Goal: Information Seeking & Learning: Learn about a topic

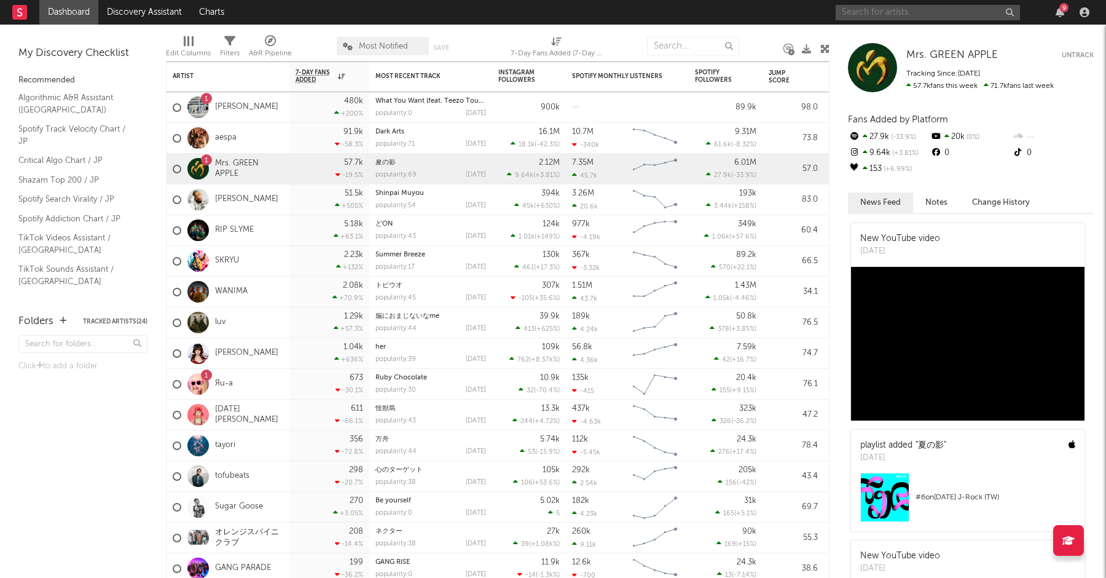
click at [869, 9] on input "text" at bounding box center [928, 12] width 184 height 15
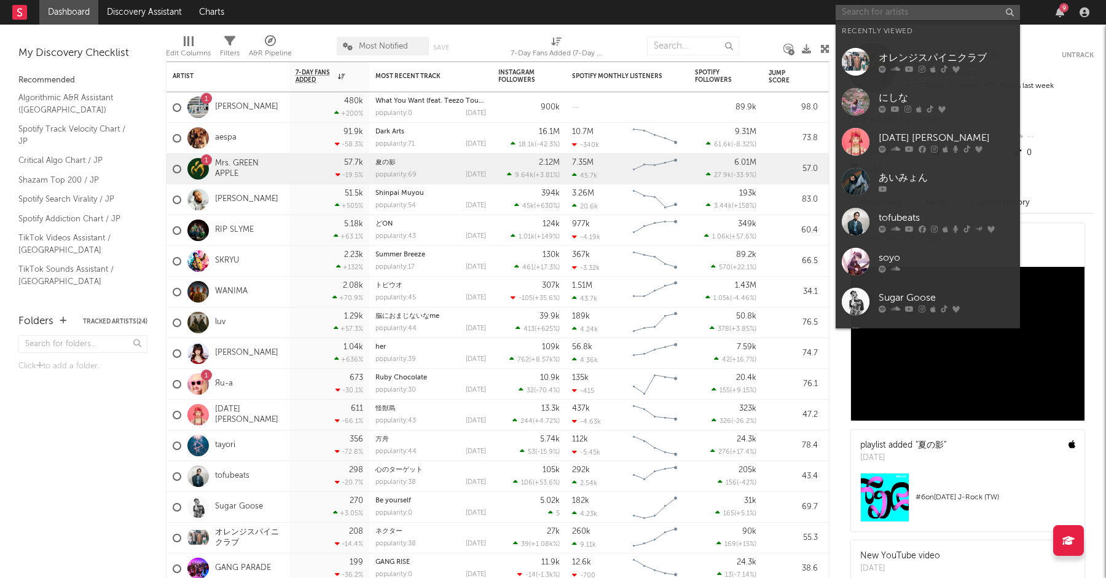
paste input "しょうか？"
type input "しょうか？"
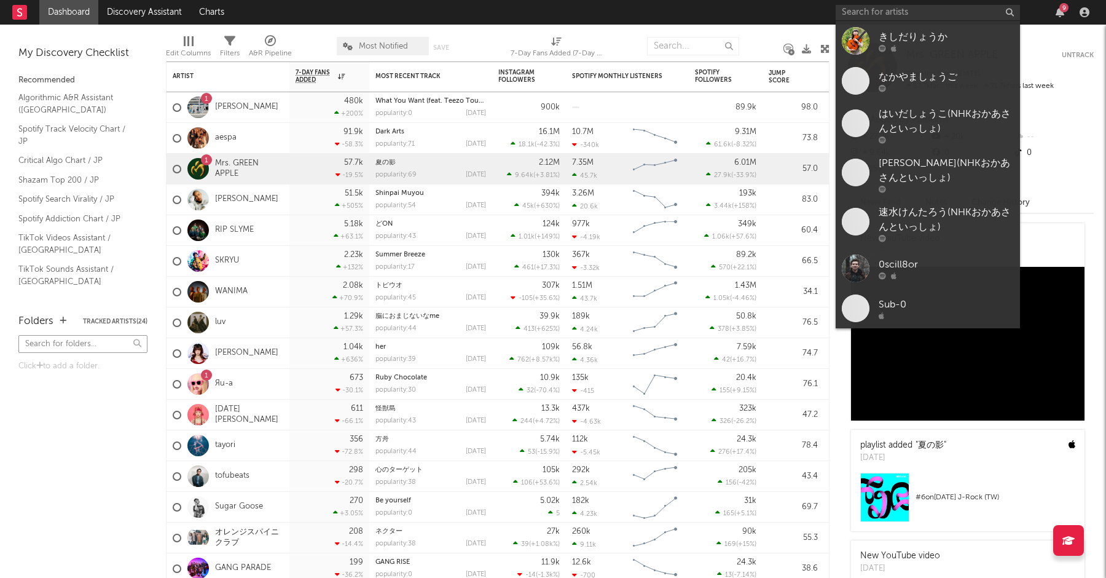
click at [68, 345] on input "text" at bounding box center [82, 344] width 129 height 18
click at [848, 14] on input "text" at bounding box center [928, 12] width 184 height 15
paste input "Ru-a"
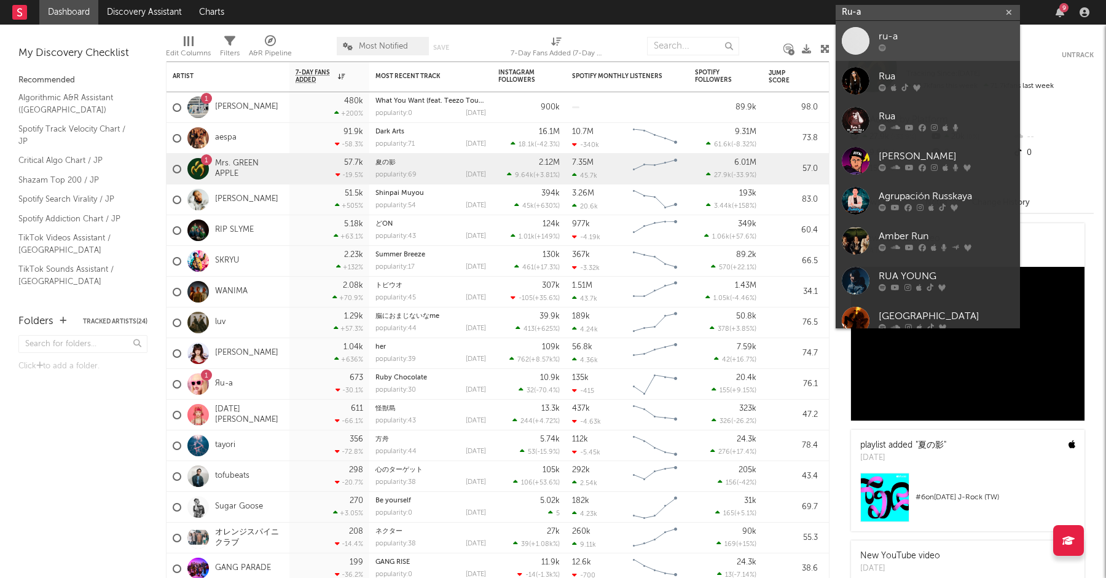
type input "Ru-a"
click at [885, 34] on div "ru-a" at bounding box center [946, 37] width 135 height 15
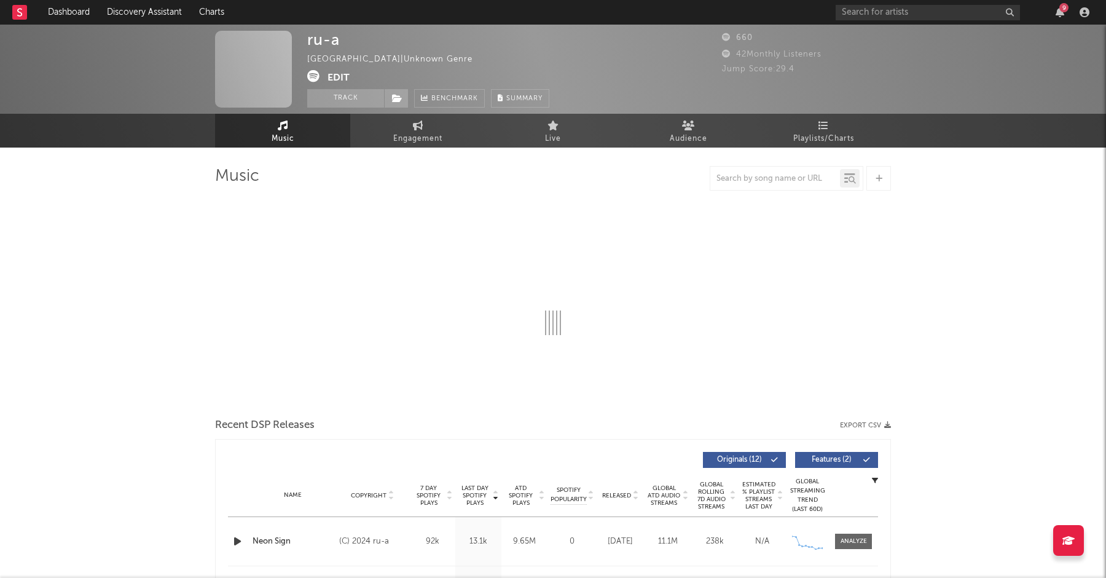
select select "6m"
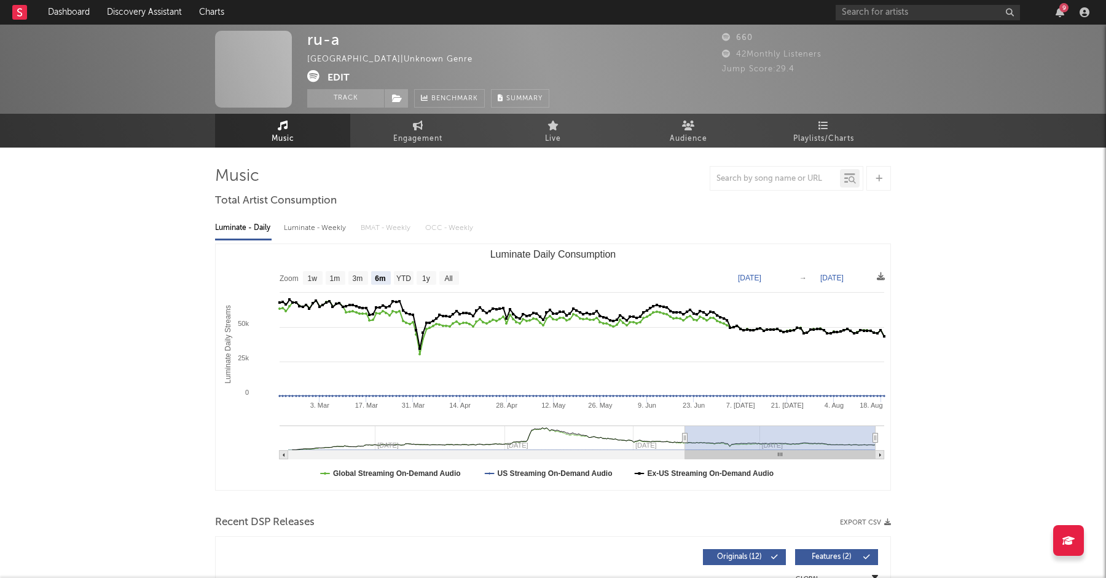
click at [1062, 11] on div "9" at bounding box center [1064, 7] width 9 height 9
click at [22, 7] on rect at bounding box center [19, 12] width 15 height 15
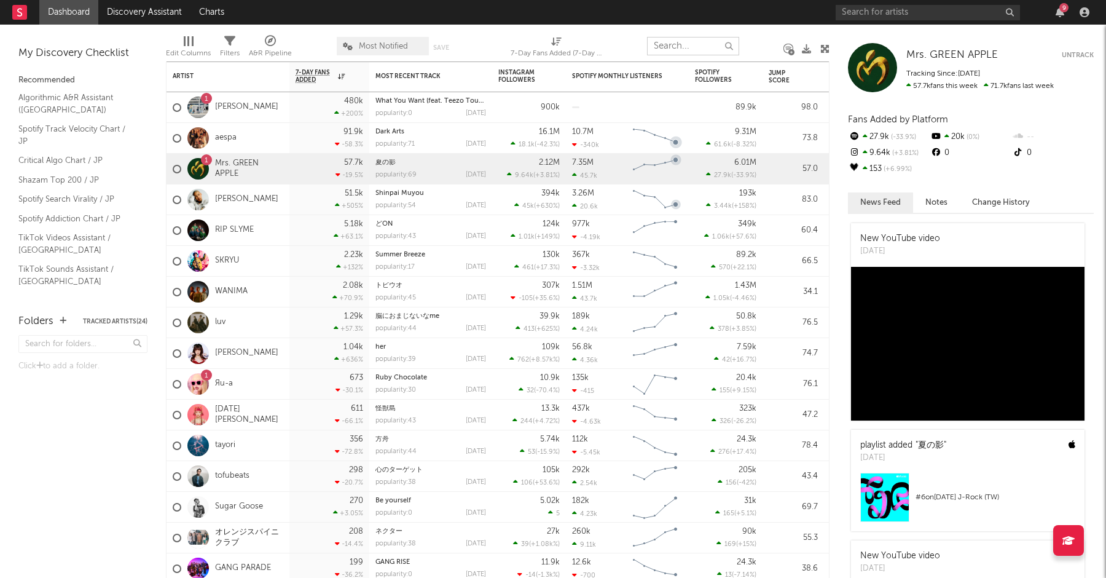
click at [675, 46] on input "text" at bounding box center [693, 46] width 92 height 18
paste input "Ru-a"
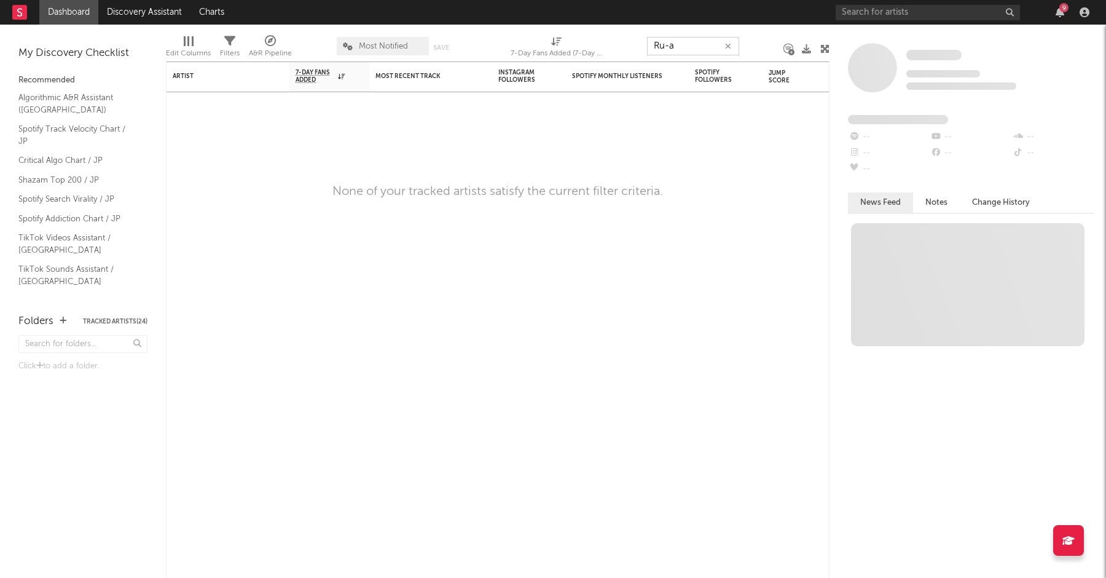
click at [688, 47] on input "Ru-a" at bounding box center [693, 46] width 92 height 18
type input "Ru-a"
click at [186, 76] on div "Artist" at bounding box center [219, 76] width 92 height 7
click at [716, 45] on icon "button" at bounding box center [715, 46] width 6 height 8
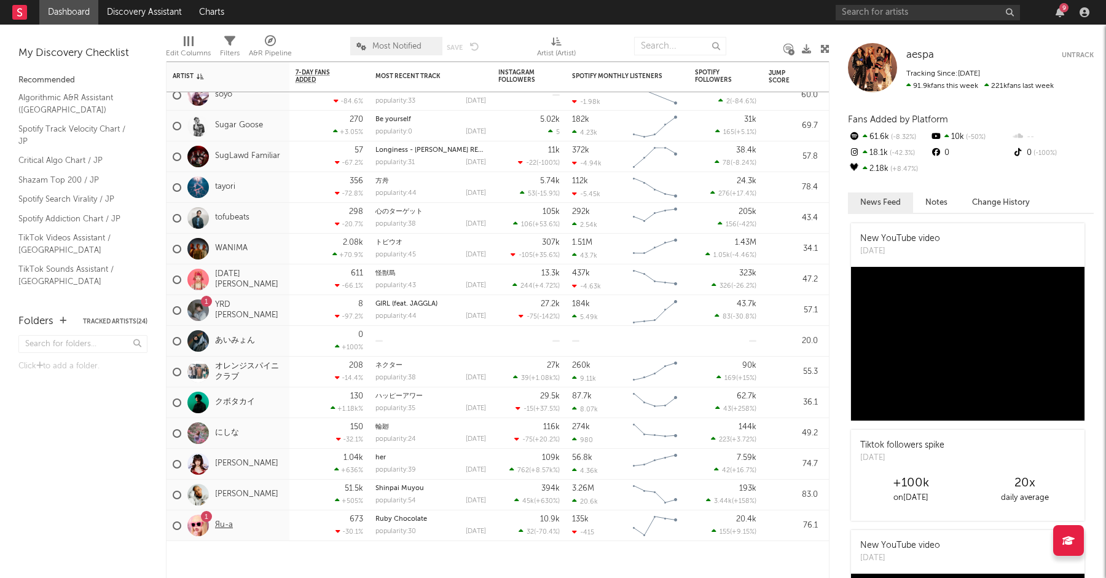
click at [216, 526] on link "Яu-a" at bounding box center [224, 525] width 18 height 10
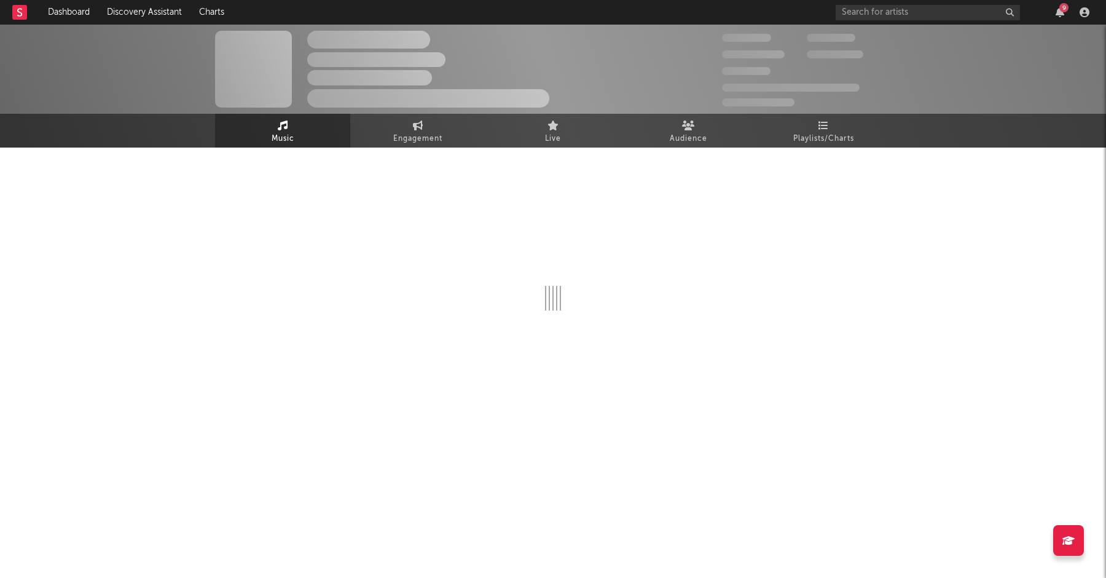
select select "6m"
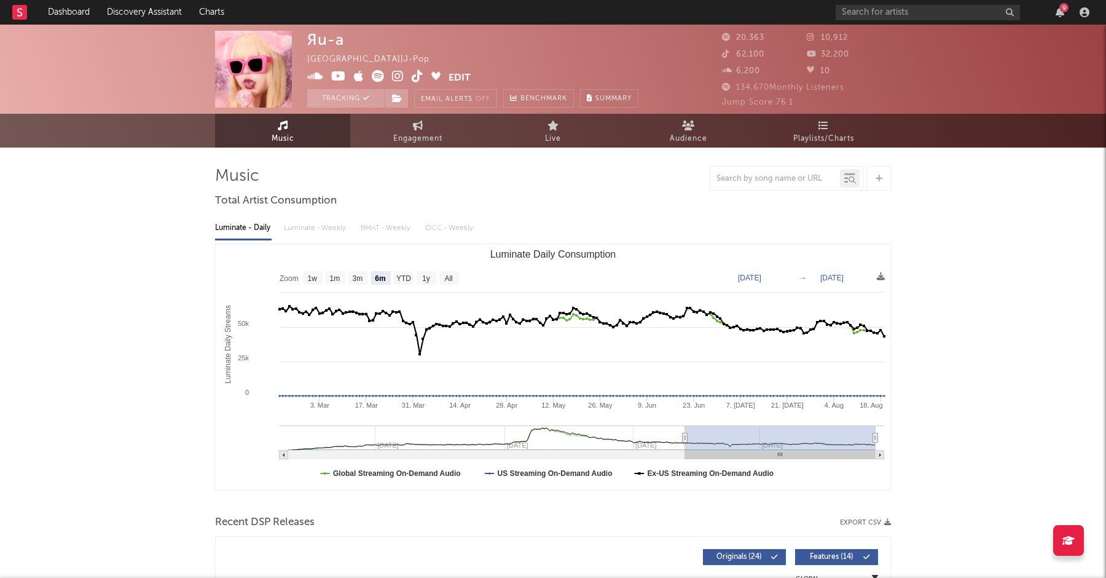
click at [314, 76] on icon at bounding box center [315, 76] width 16 height 12
click at [420, 128] on icon at bounding box center [418, 125] width 10 height 10
select select "1w"
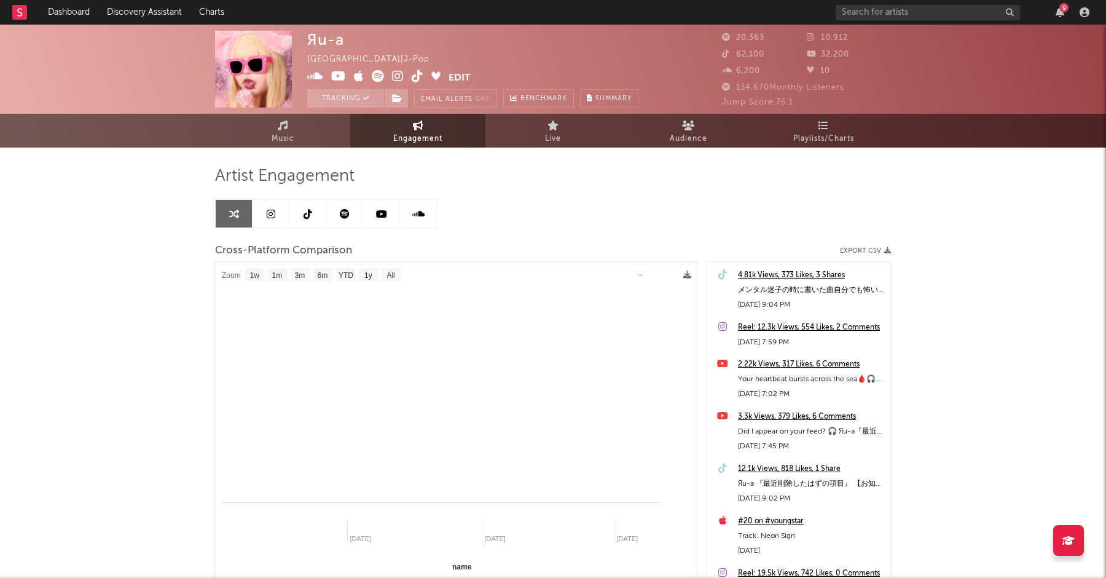
select select "1m"
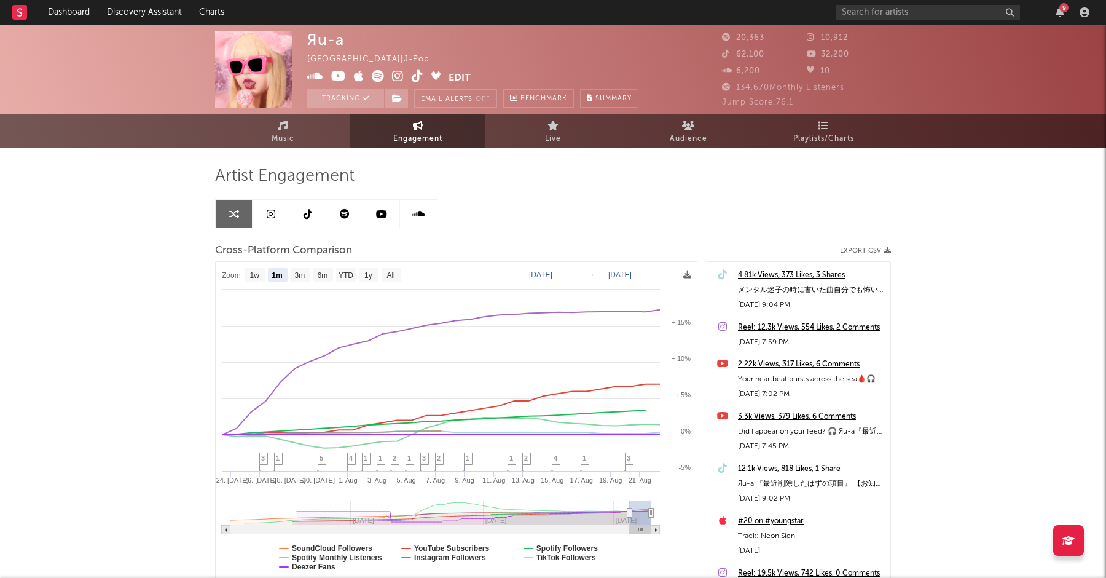
click at [828, 37] on span "10,912" at bounding box center [827, 38] width 41 height 8
click at [812, 36] on icon at bounding box center [813, 37] width 12 height 8
click at [397, 77] on icon at bounding box center [398, 76] width 12 height 12
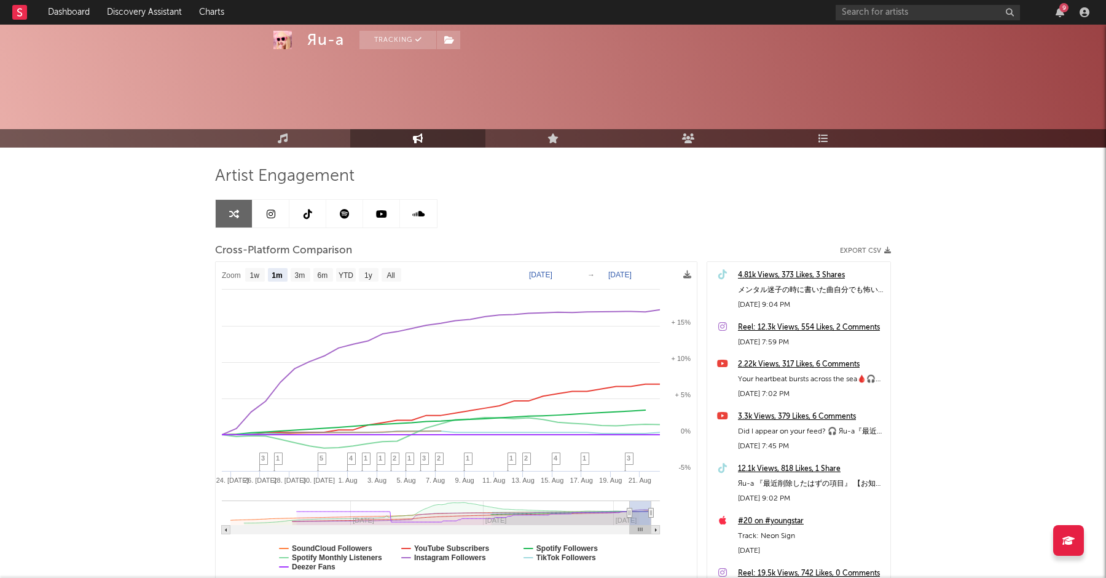
scroll to position [92, 0]
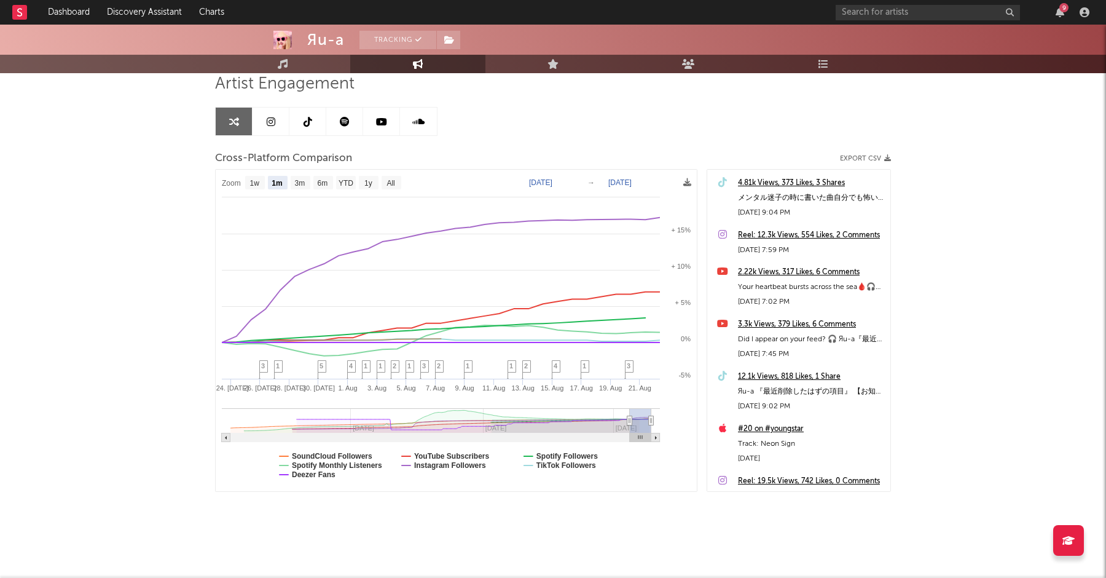
click at [275, 120] on link at bounding box center [271, 122] width 37 height 28
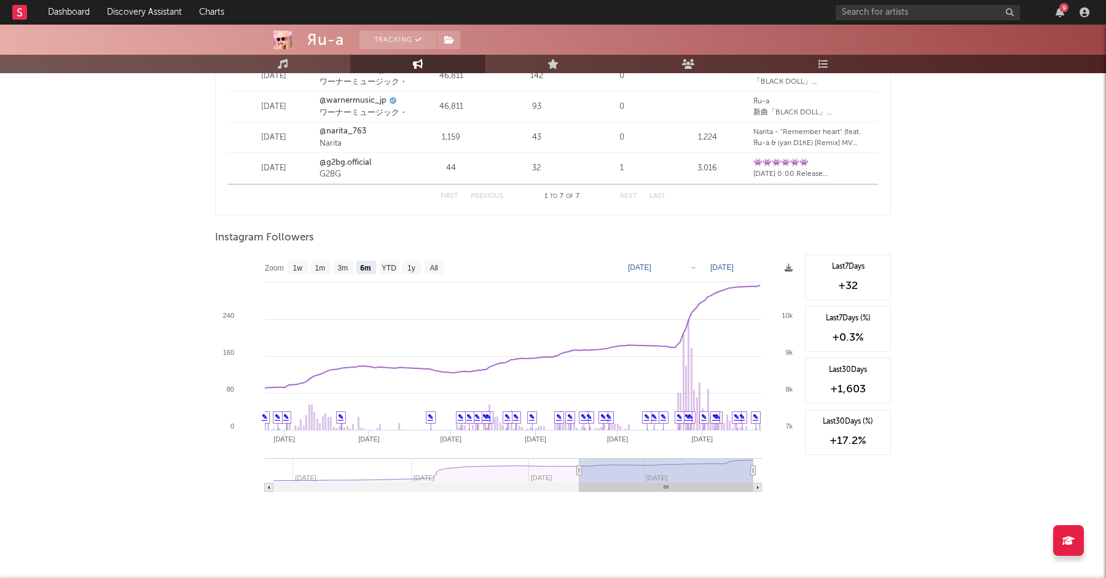
scroll to position [1658, 0]
click at [342, 267] on text "3m" at bounding box center [343, 265] width 10 height 9
select select "3m"
type input "[DATE]"
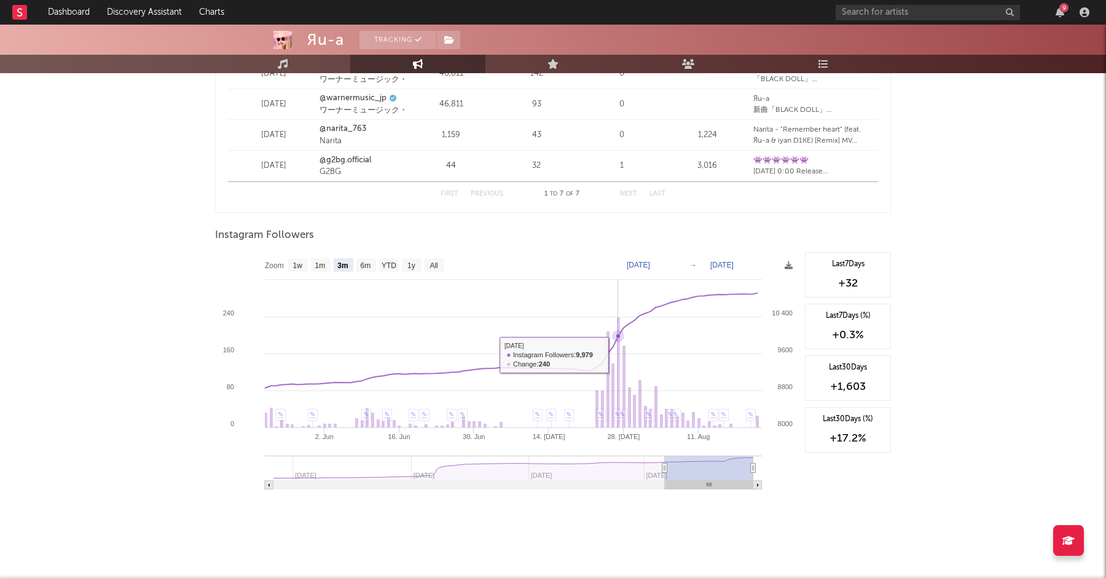
click at [618, 353] on rect at bounding box center [618, 372] width 3 height 111
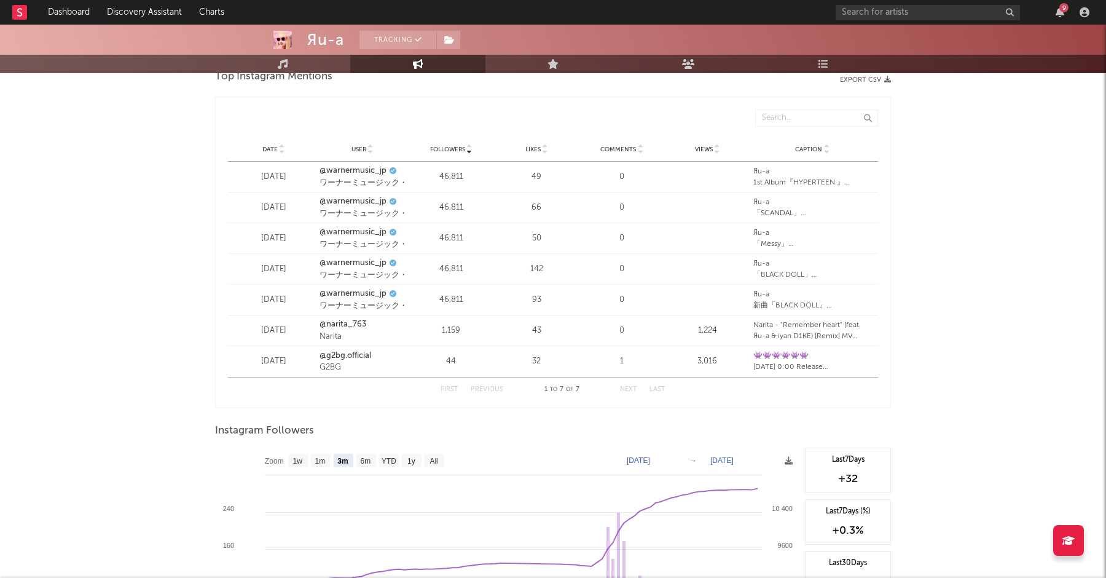
scroll to position [1464, 0]
click at [357, 259] on link "@warnermusic_jp" at bounding box center [353, 261] width 67 height 12
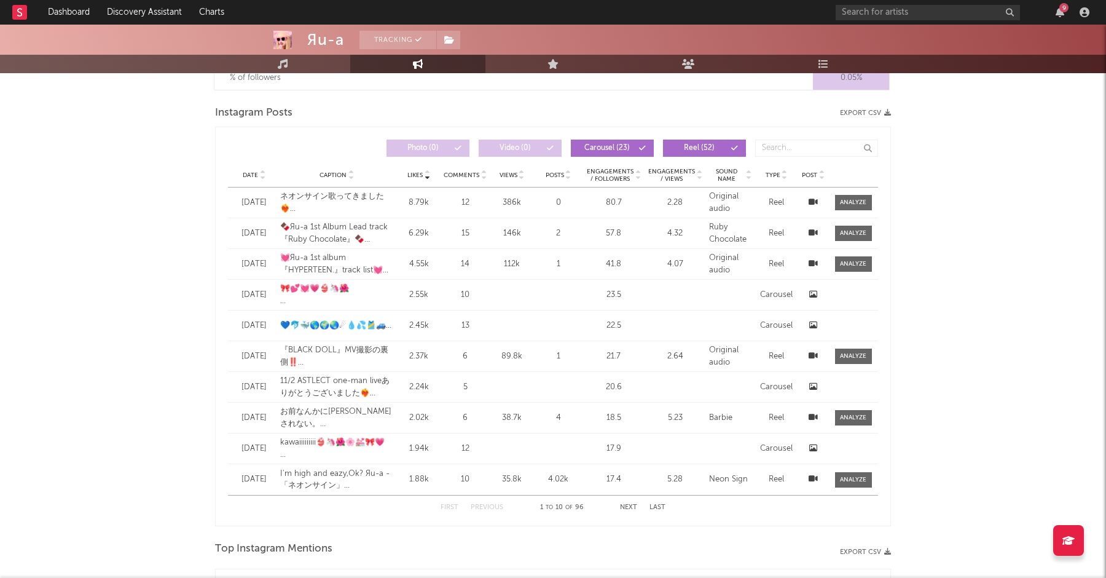
scroll to position [987, 0]
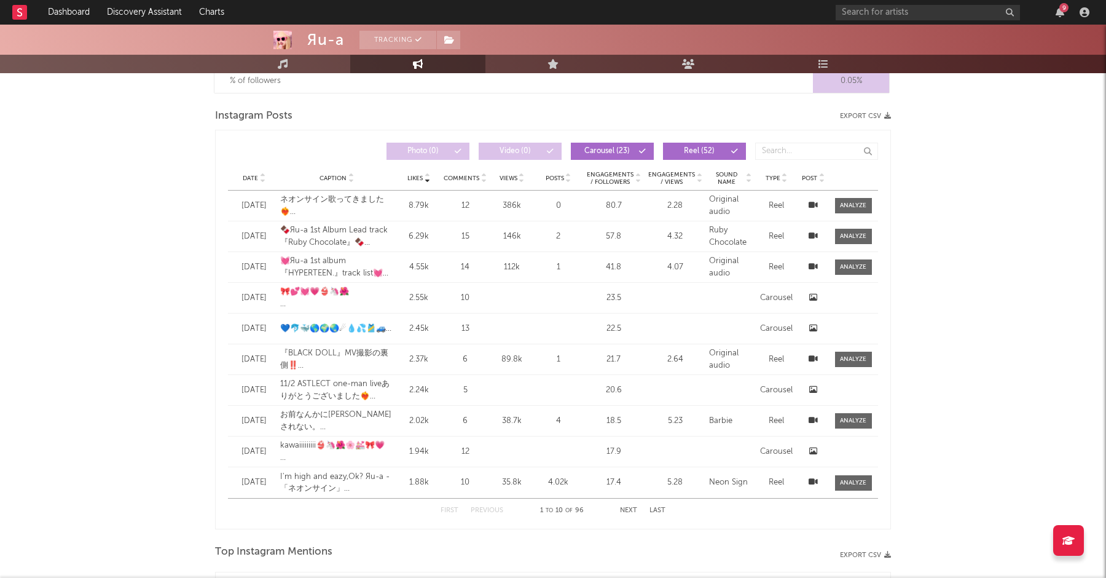
click at [251, 179] on span "Date" at bounding box center [250, 178] width 15 height 7
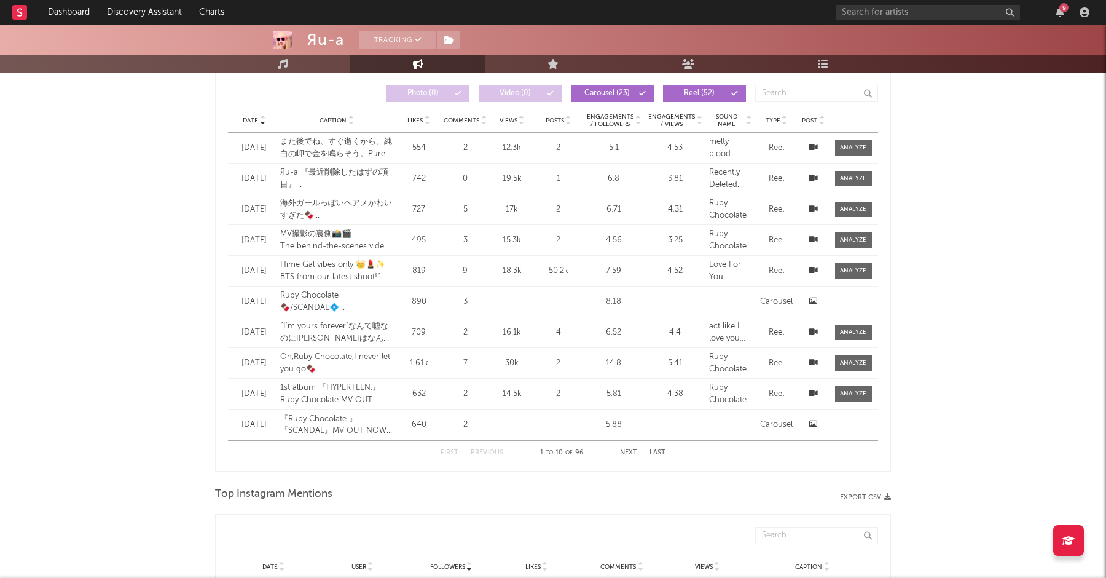
scroll to position [1036, 0]
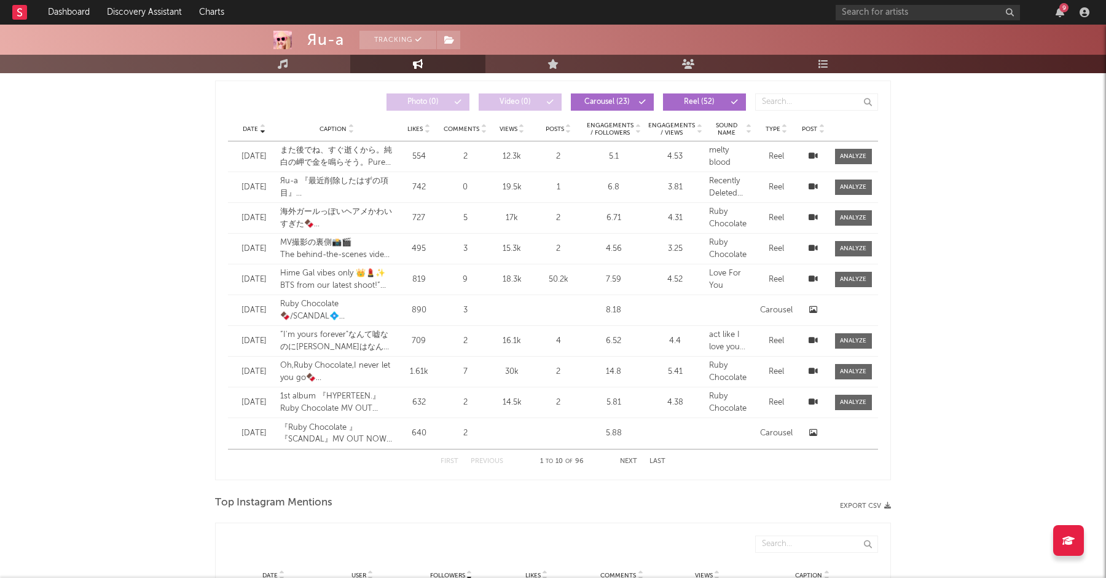
click at [625, 459] on button "Next" at bounding box center [628, 461] width 17 height 7
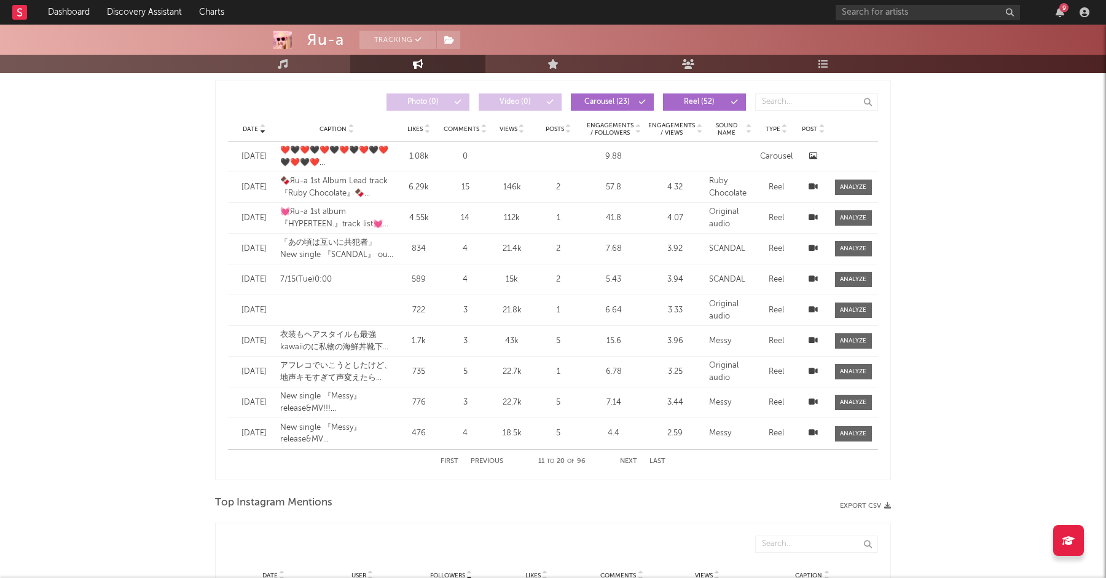
click at [629, 463] on button "Next" at bounding box center [628, 461] width 17 height 7
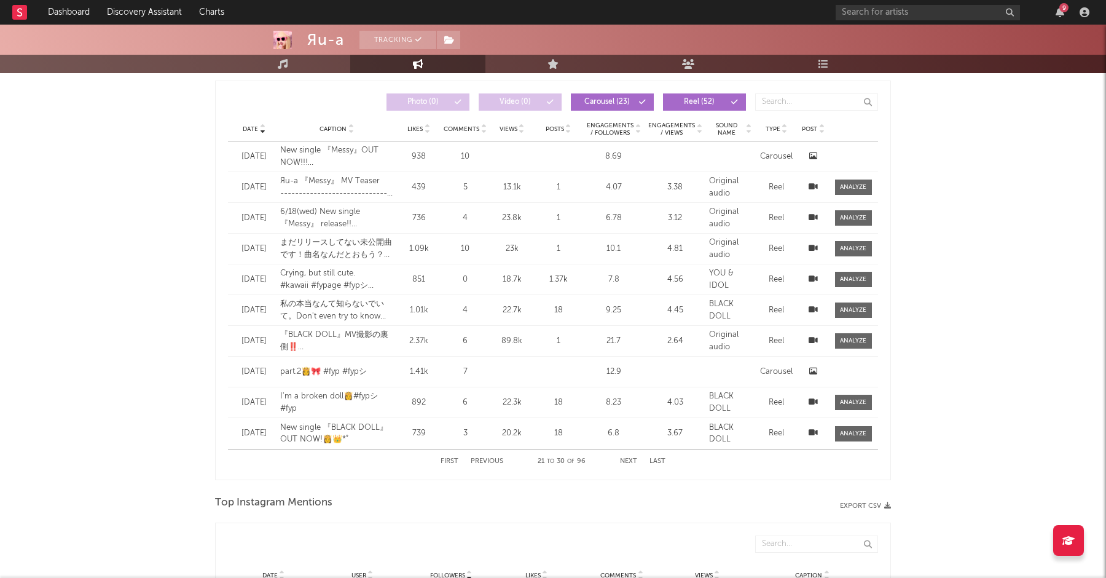
click at [629, 463] on button "Next" at bounding box center [628, 461] width 17 height 7
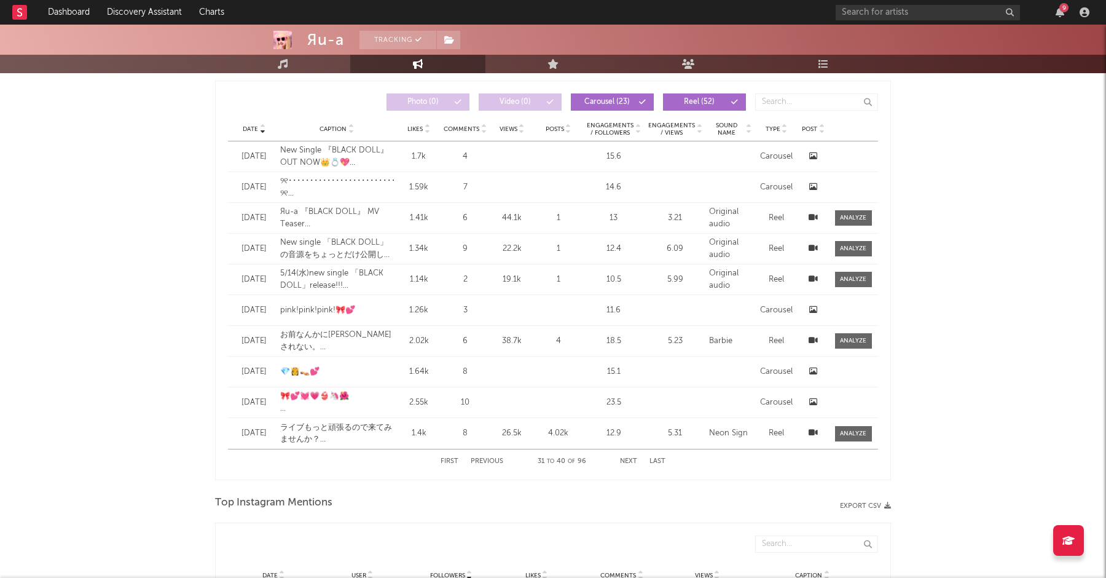
click at [629, 463] on button "Next" at bounding box center [628, 461] width 17 height 7
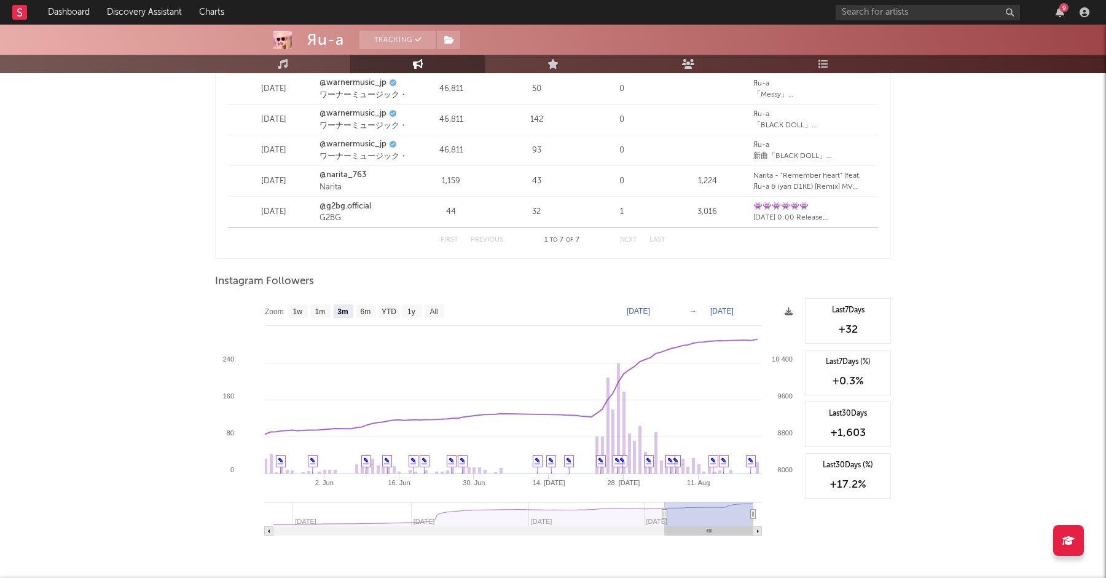
scroll to position [1664, 0]
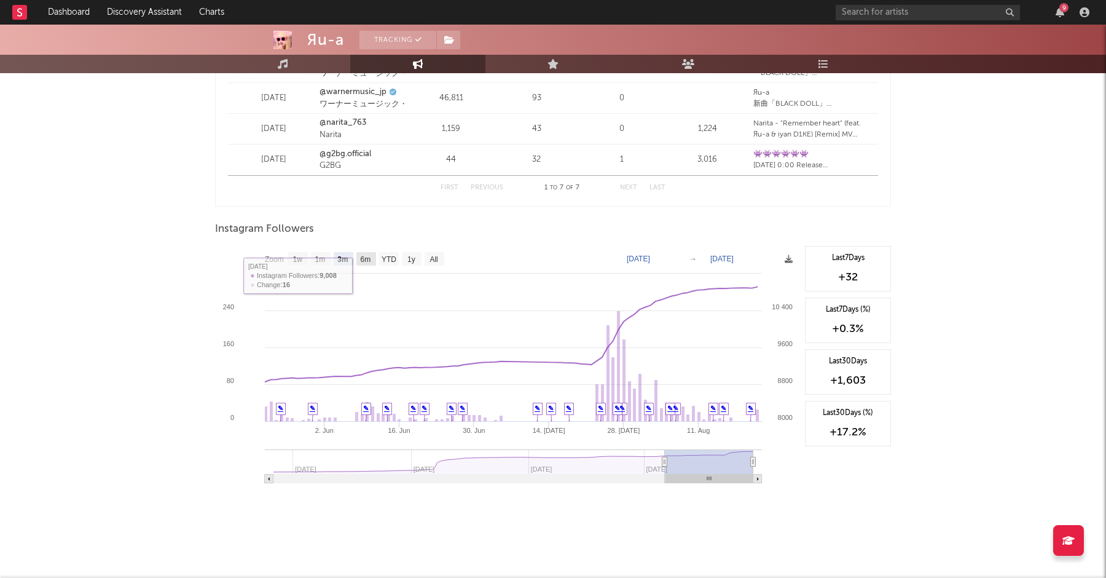
click at [366, 262] on text "6m" at bounding box center [366, 259] width 10 height 9
select select "6m"
type input "[DATE]"
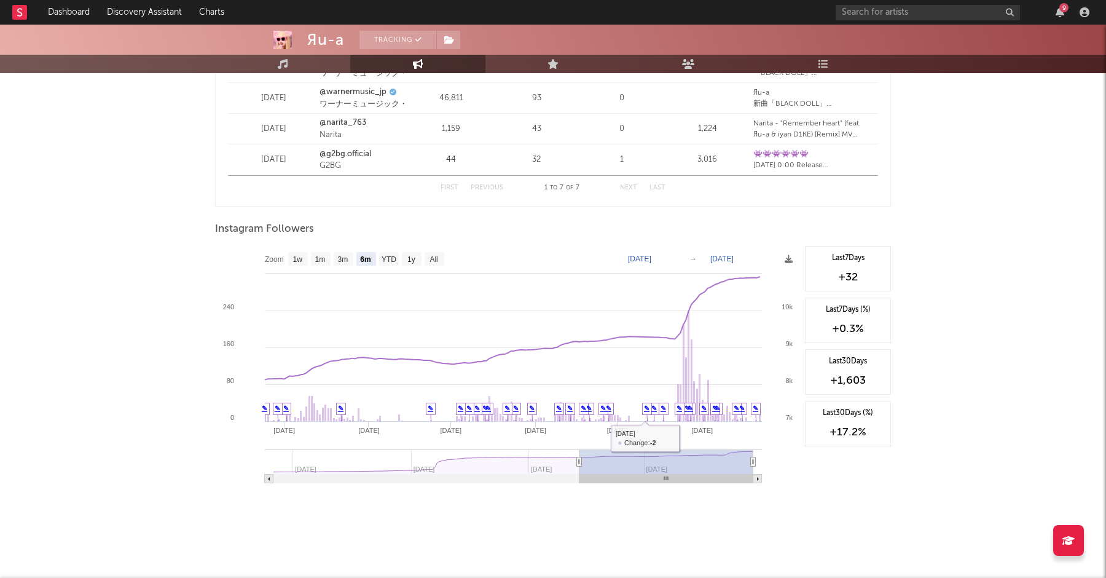
click at [645, 258] on text "[DATE]" at bounding box center [639, 258] width 23 height 9
type input "[DATE]"
click at [730, 261] on text "[DATE]" at bounding box center [722, 258] width 23 height 9
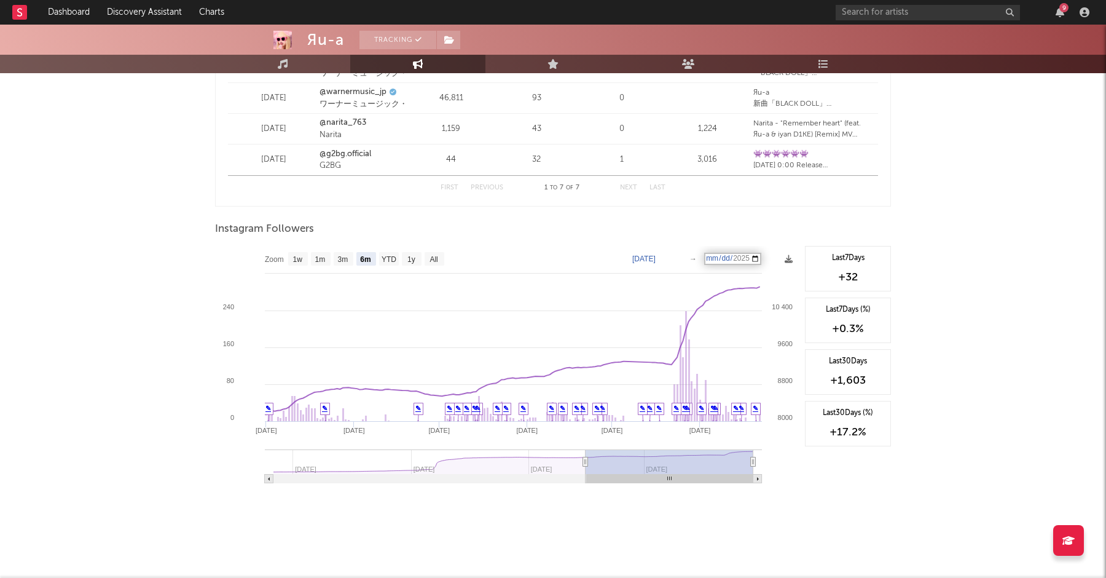
click at [757, 258] on input "[DATE]" at bounding box center [732, 259] width 57 height 12
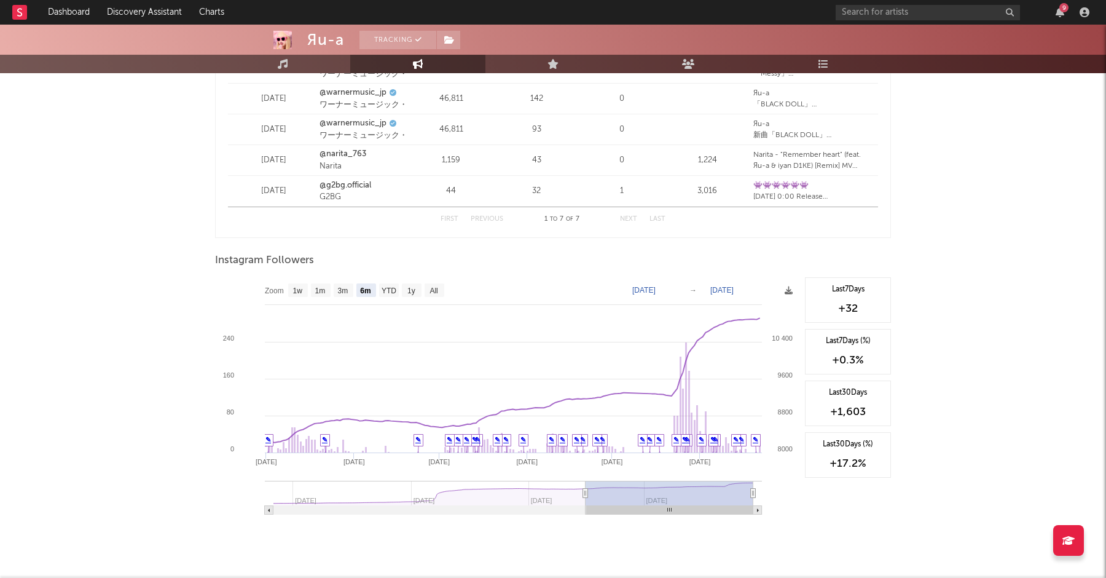
scroll to position [1630, 0]
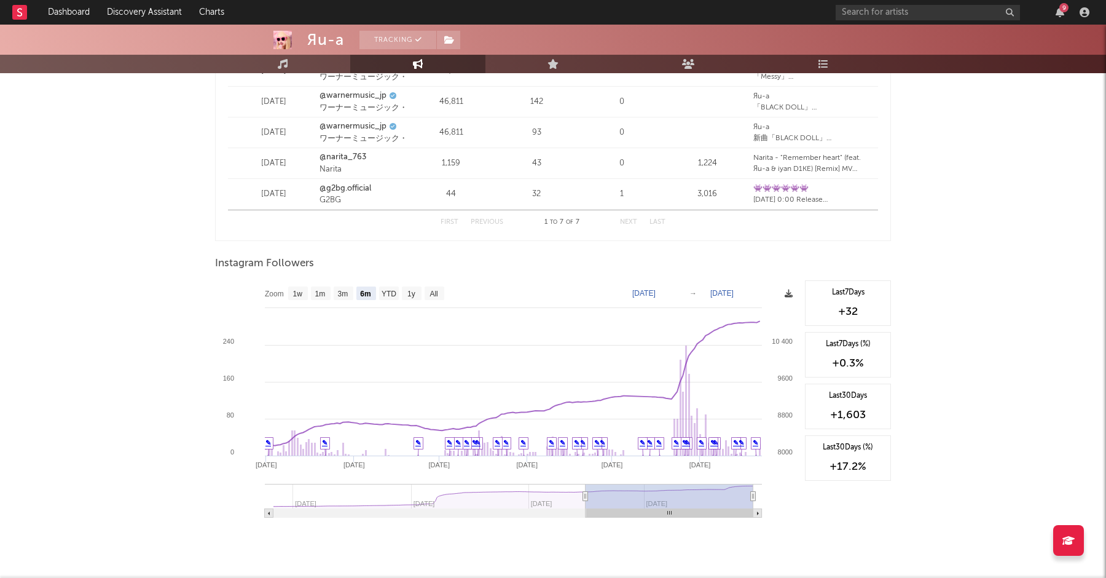
click at [788, 294] on icon at bounding box center [789, 294] width 8 height 8
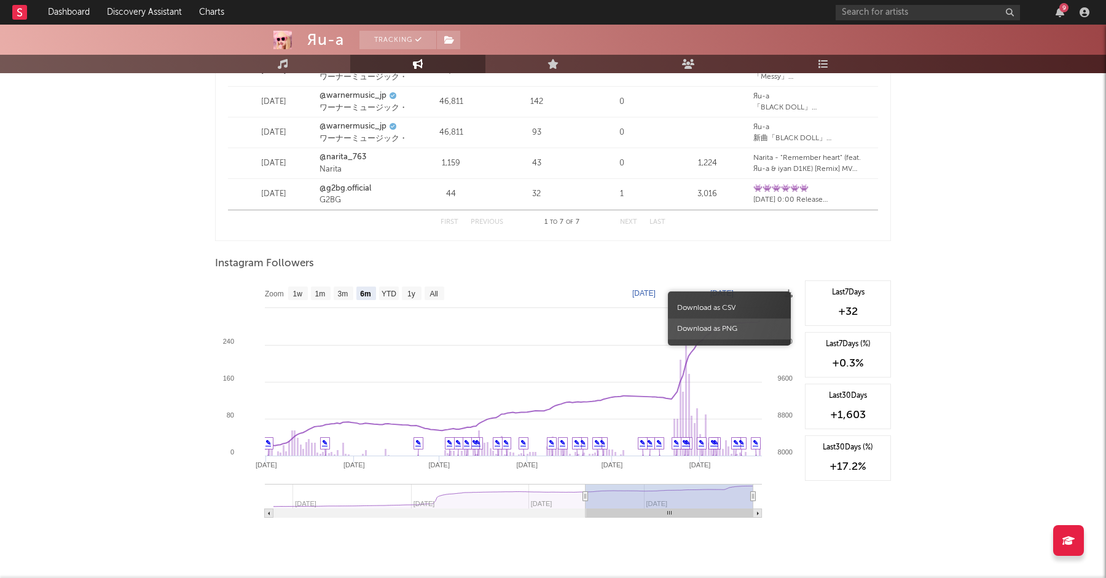
click at [719, 331] on span "Download as PNG" at bounding box center [729, 328] width 123 height 21
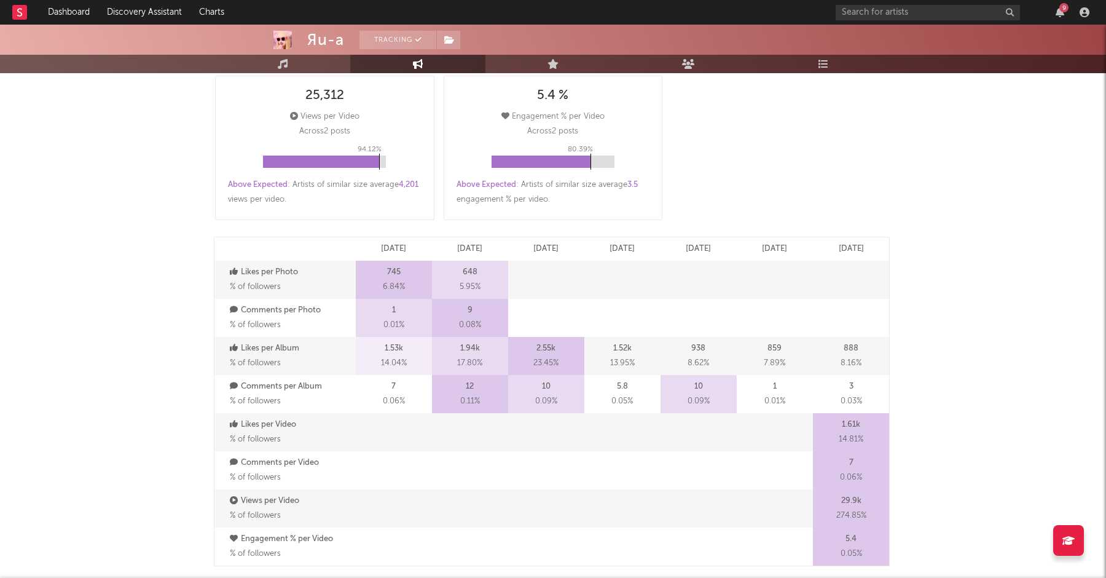
scroll to position [0, 0]
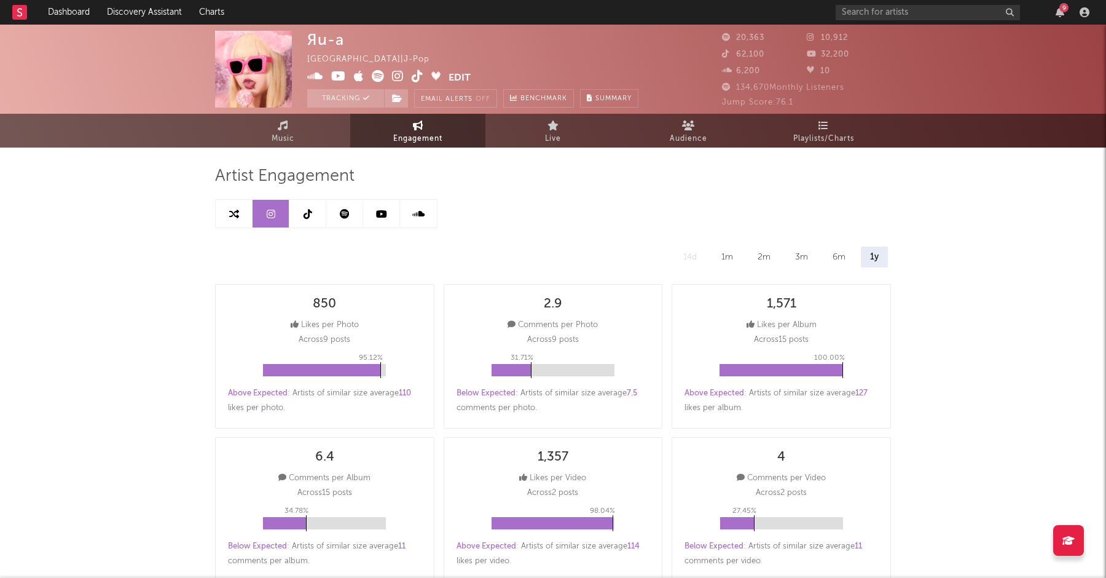
click at [309, 216] on icon at bounding box center [308, 214] width 9 height 10
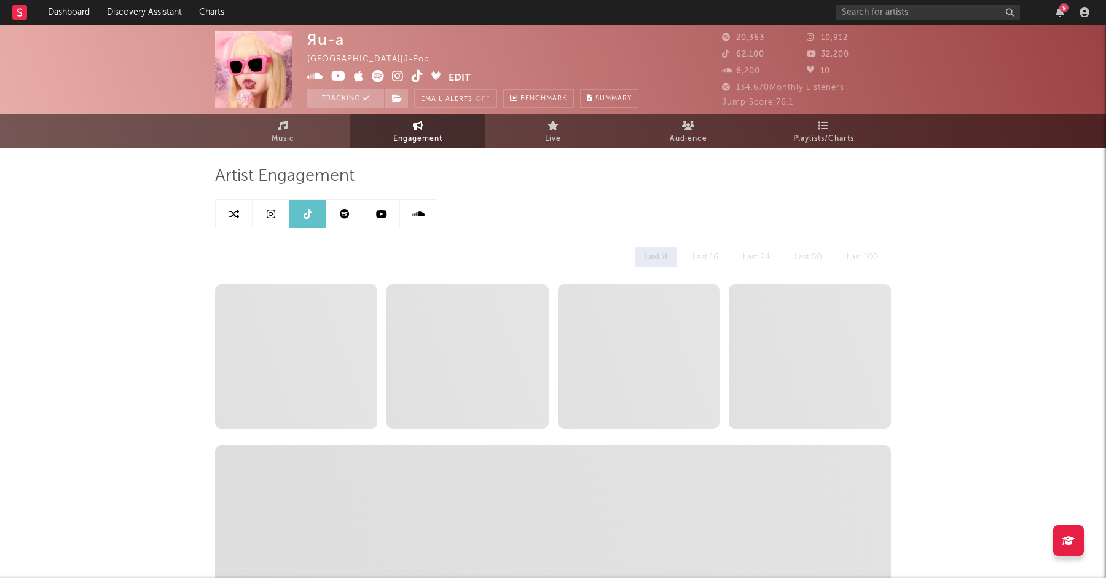
select select "6m"
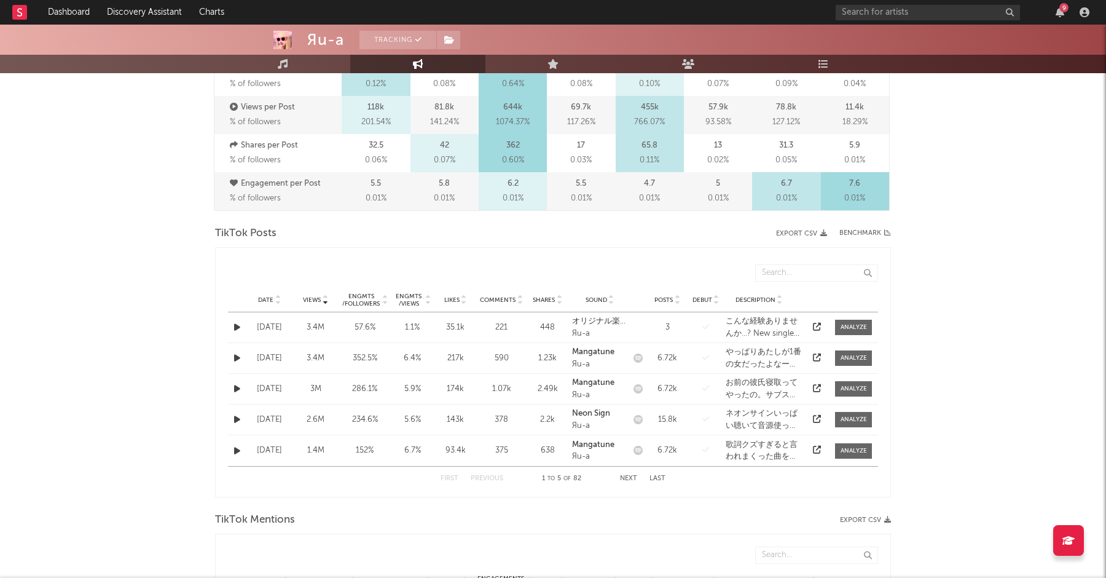
scroll to position [473, 0]
click at [263, 301] on span "Date" at bounding box center [265, 300] width 15 height 7
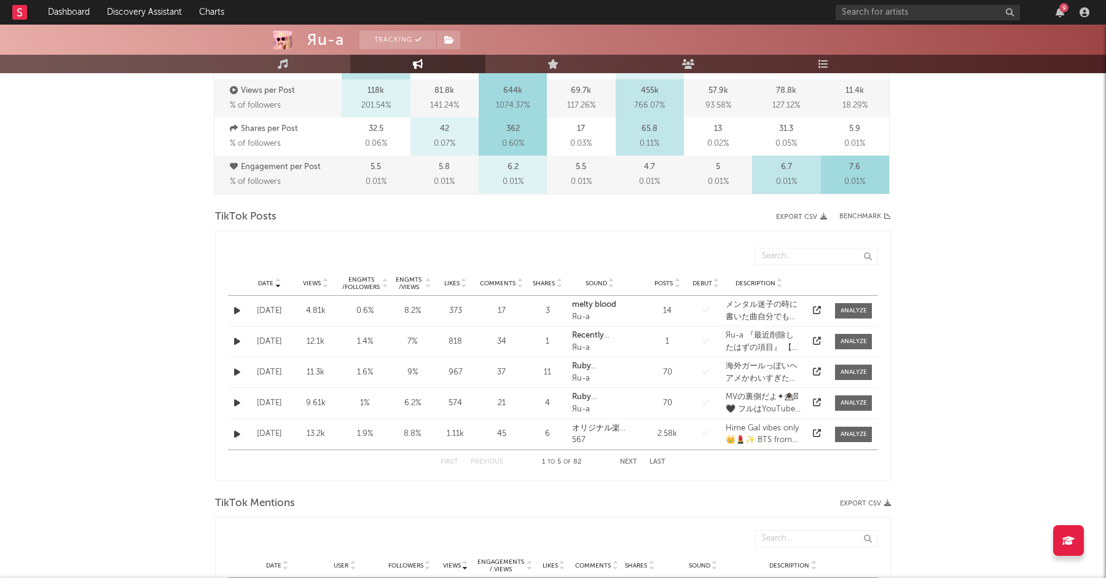
scroll to position [491, 0]
click at [631, 459] on button "Next" at bounding box center [628, 460] width 17 height 7
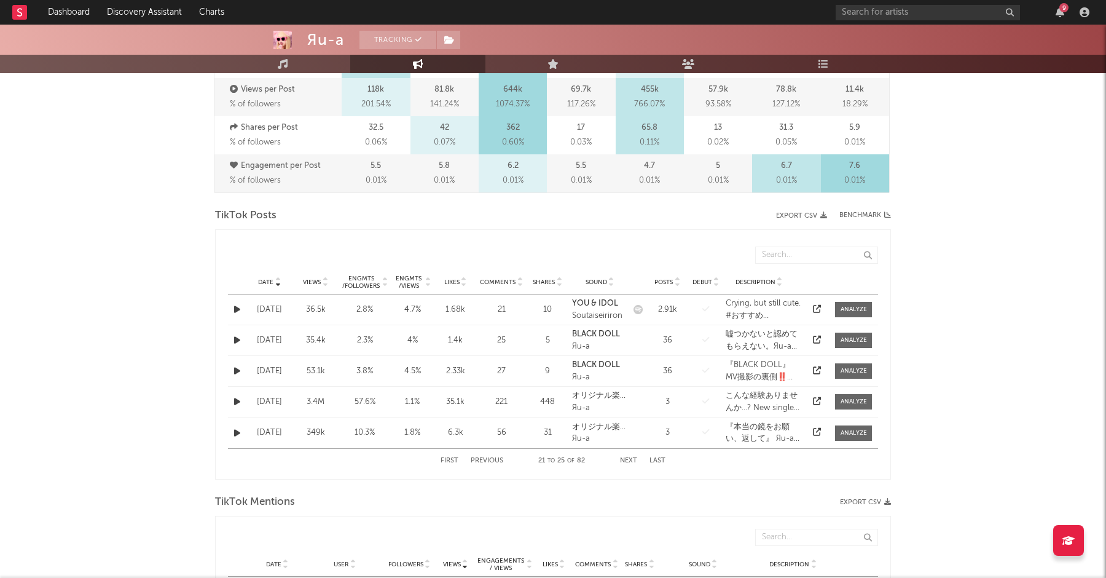
click at [478, 456] on div "First Previous 21 to 25 of 82 Next Last" at bounding box center [553, 461] width 225 height 24
click at [479, 458] on button "Previous" at bounding box center [487, 460] width 33 height 7
click at [625, 460] on button "Next" at bounding box center [628, 460] width 17 height 7
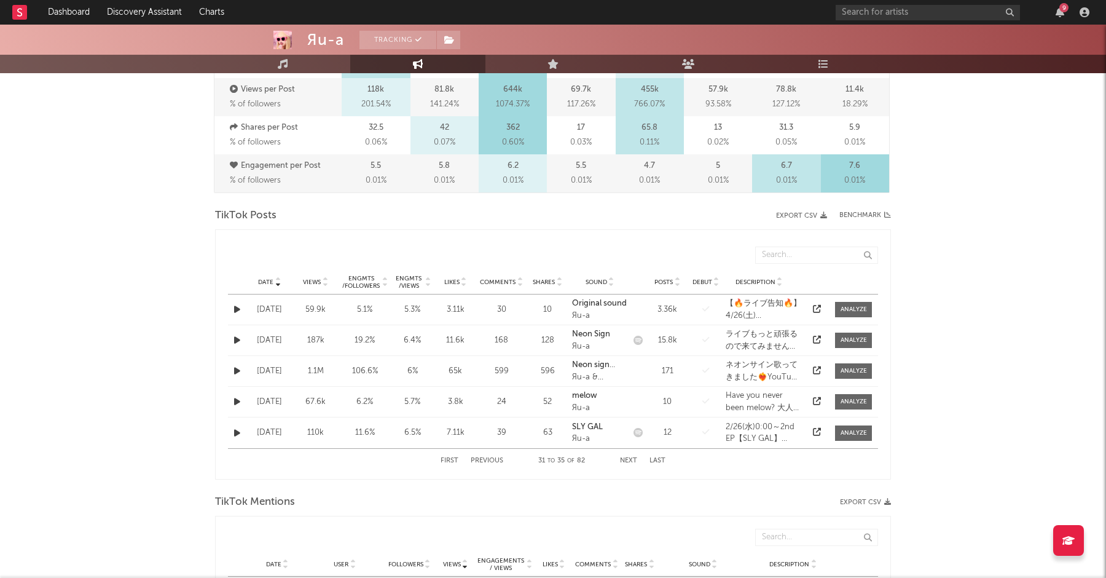
click at [625, 460] on button "Next" at bounding box center [628, 460] width 17 height 7
click at [475, 459] on button "Previous" at bounding box center [487, 460] width 33 height 7
click at [239, 373] on icon "button" at bounding box center [237, 371] width 6 height 8
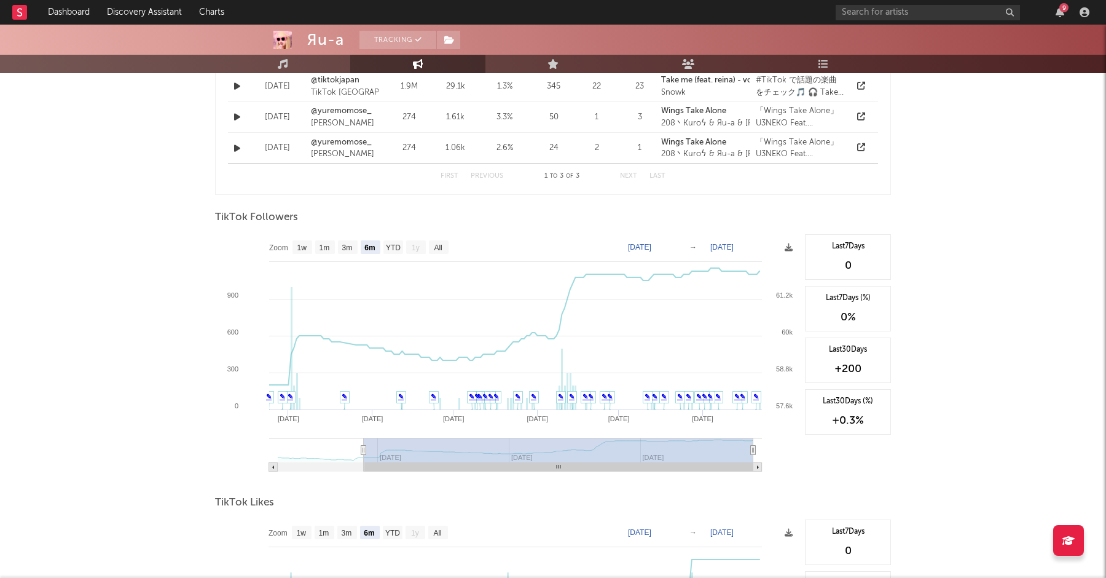
scroll to position [1010, 0]
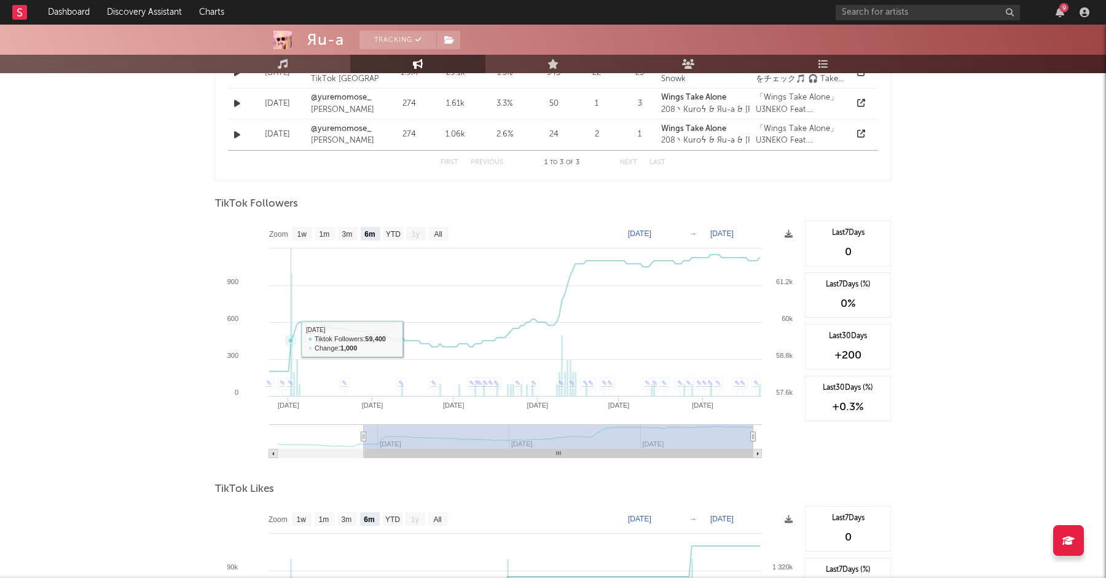
click at [292, 339] on rect at bounding box center [292, 335] width 2 height 123
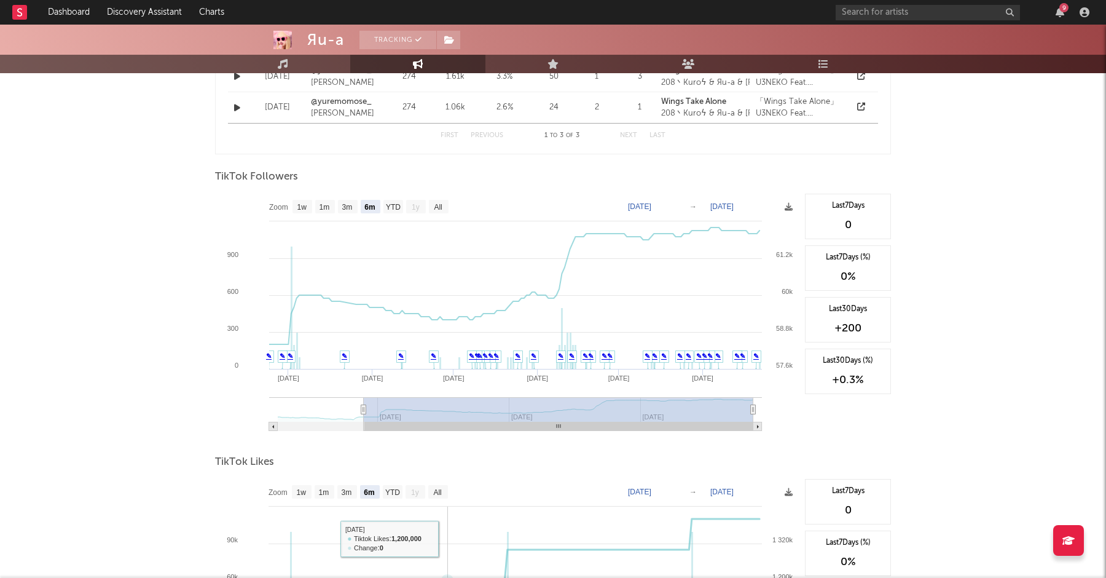
scroll to position [1028, 0]
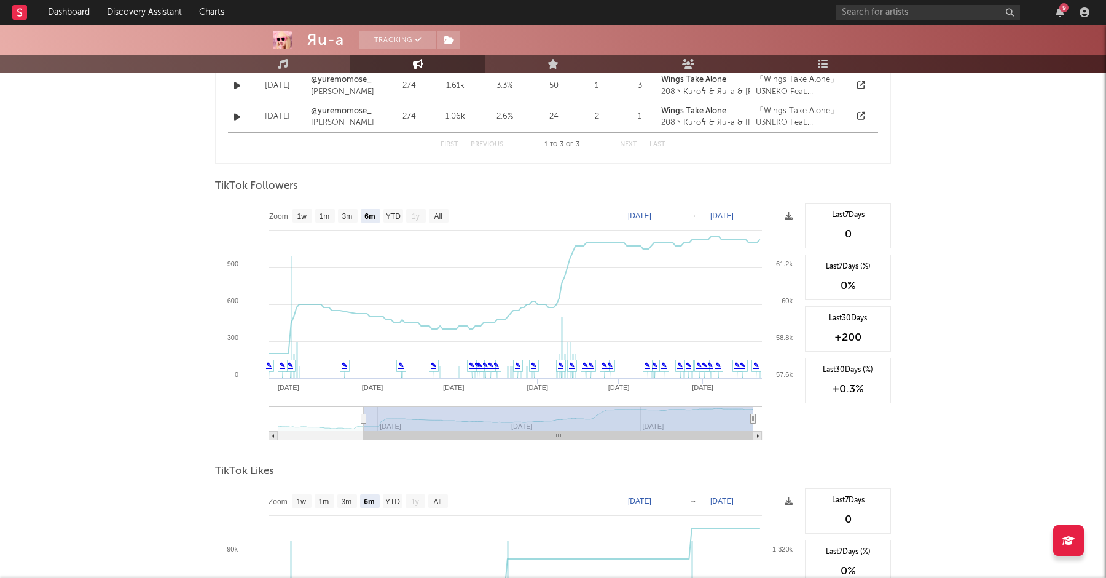
click at [641, 217] on text "[DATE]" at bounding box center [639, 215] width 23 height 9
type input "[DATE]"
click at [727, 215] on text "[DATE]" at bounding box center [722, 215] width 23 height 9
click at [770, 197] on div at bounding box center [553, 200] width 676 height 6
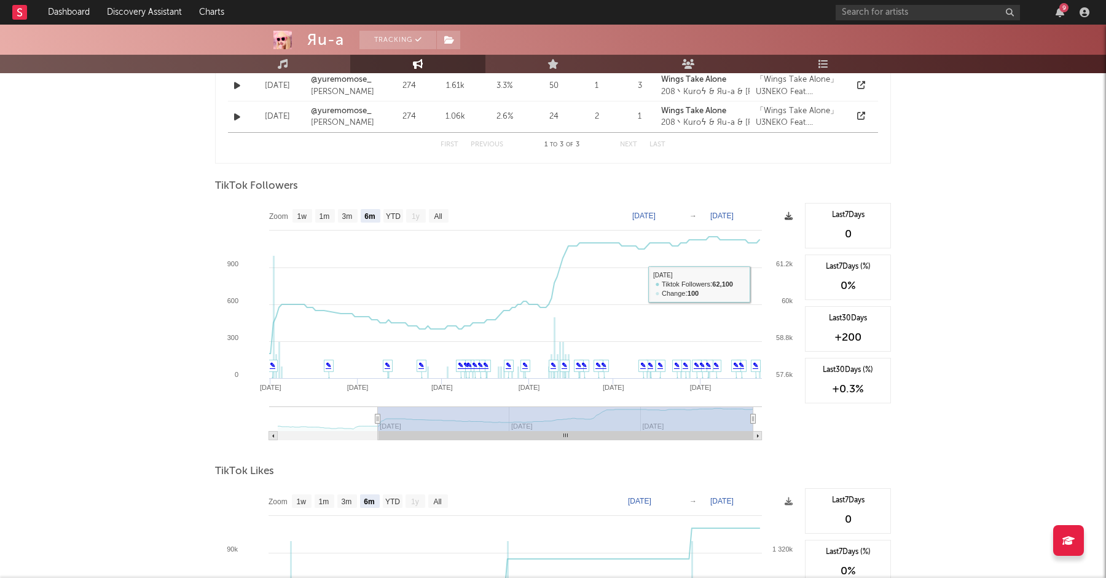
click at [789, 217] on icon at bounding box center [789, 216] width 8 height 8
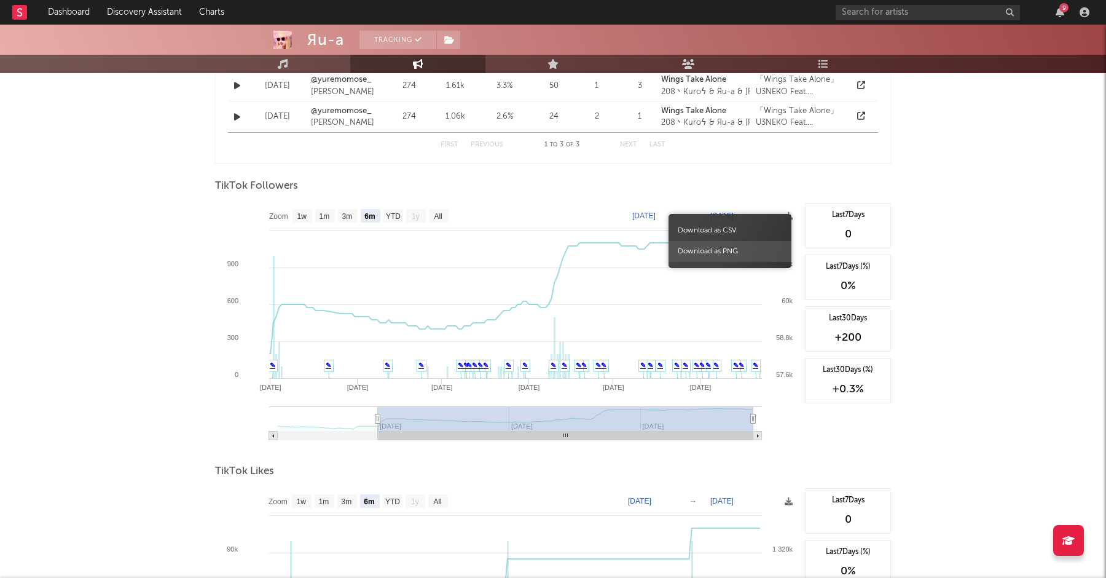
click at [749, 246] on span "Download as PNG" at bounding box center [730, 251] width 123 height 21
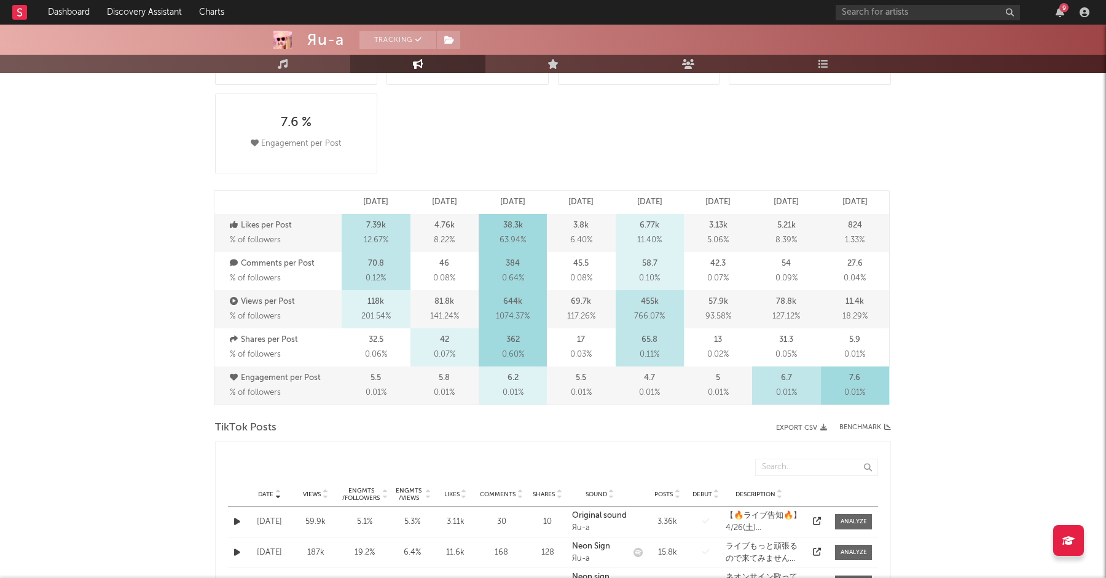
scroll to position [0, 0]
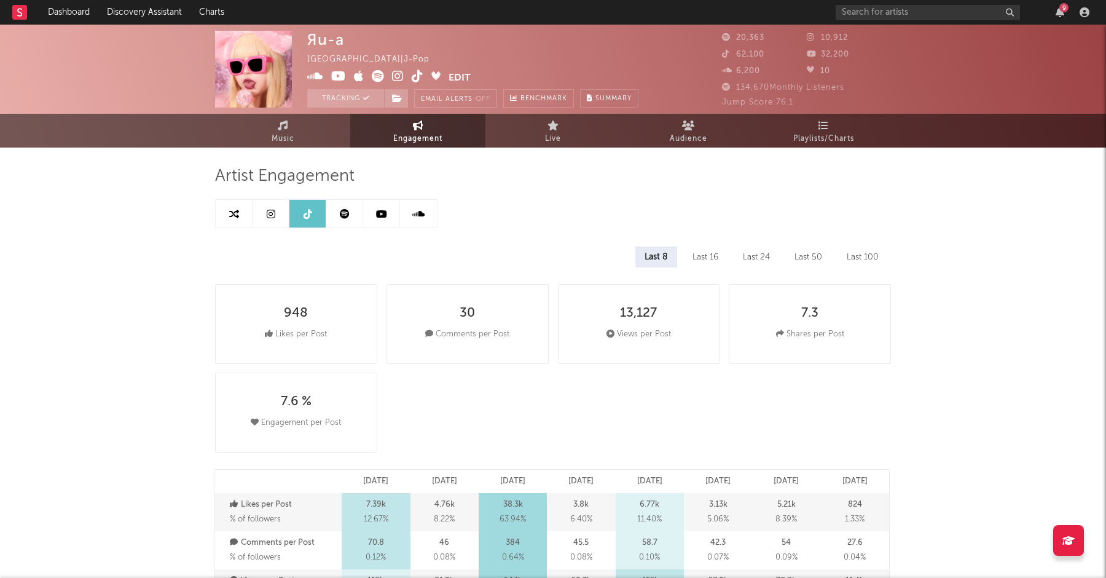
click at [349, 222] on link at bounding box center [344, 214] width 37 height 28
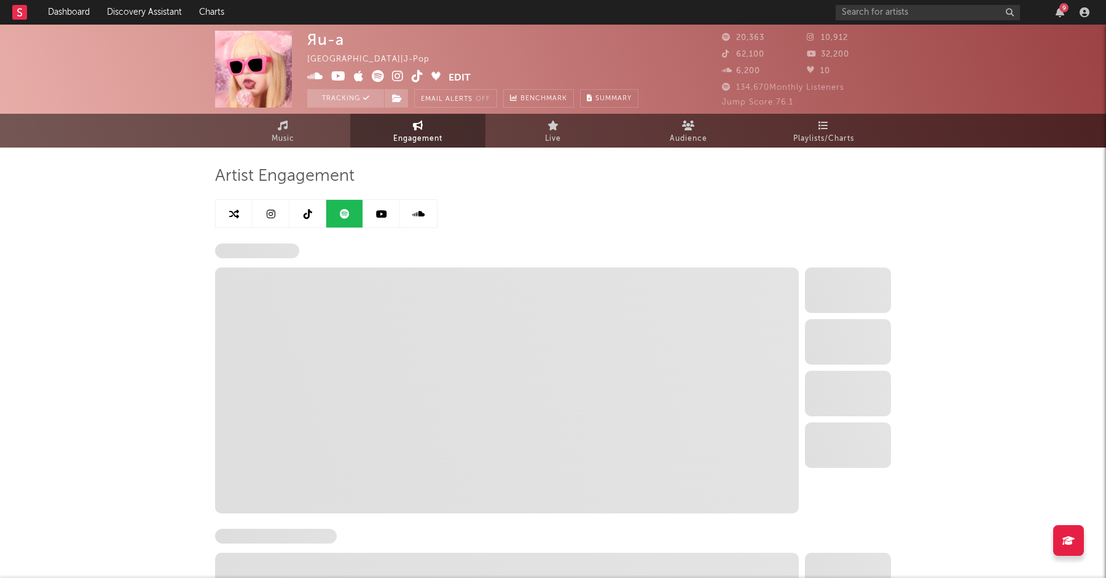
select select "6m"
select select "1w"
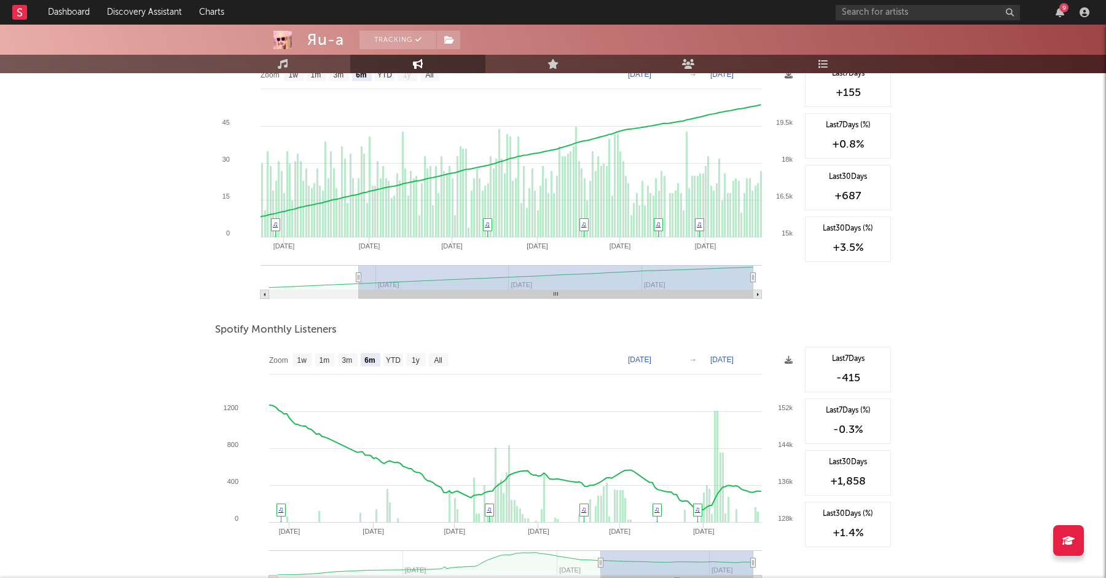
scroll to position [256, 0]
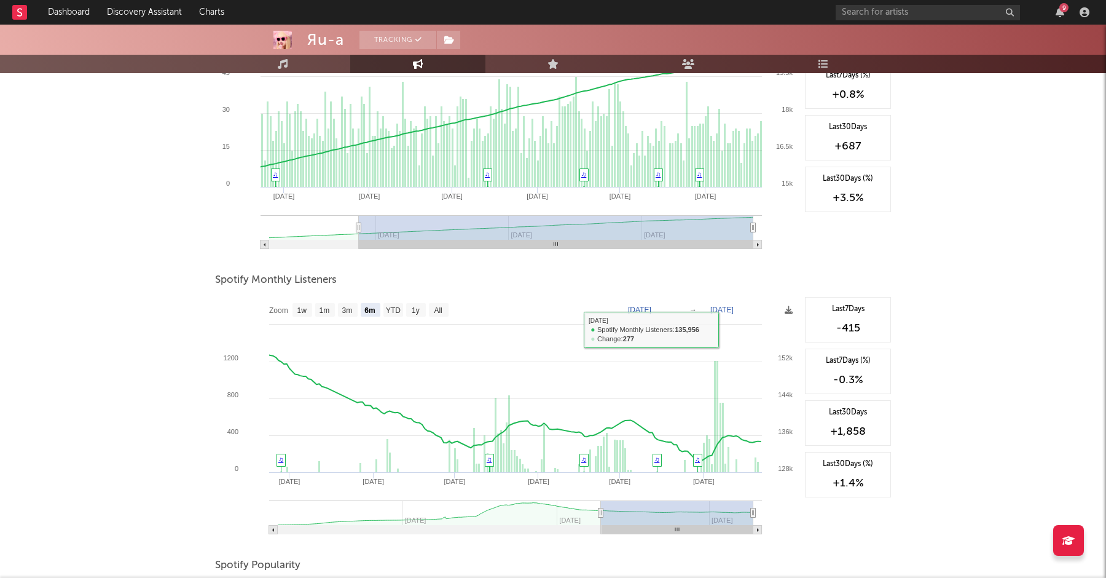
click at [652, 309] on text "[DATE]" at bounding box center [639, 310] width 23 height 9
type input "[DATE]"
click at [730, 309] on text "[DATE]" at bounding box center [722, 310] width 23 height 9
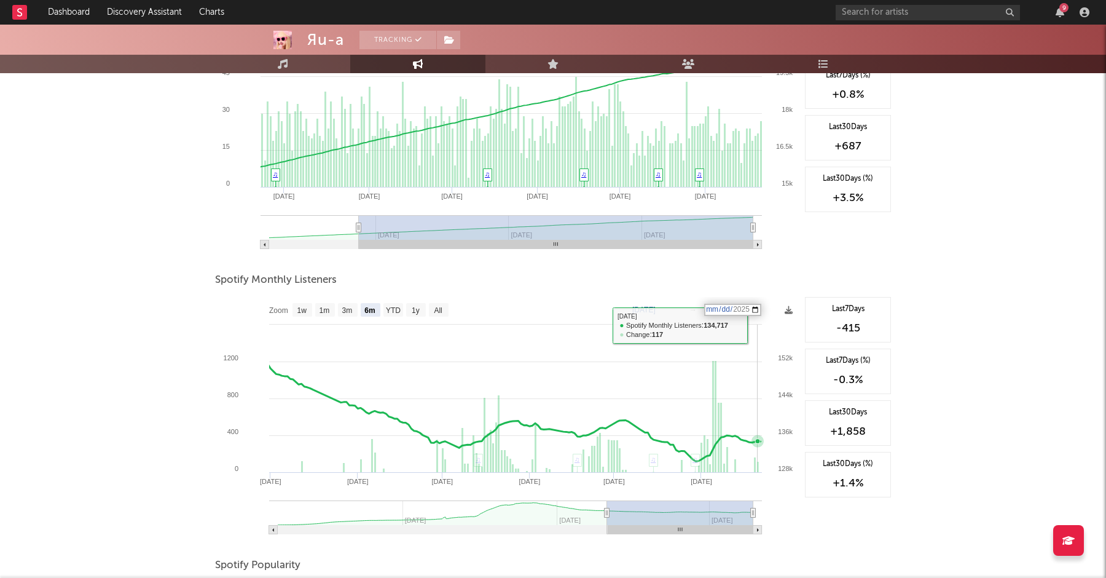
click at [757, 326] on rect at bounding box center [507, 420] width 584 height 246
click at [755, 283] on div "Spotify Monthly Listeners" at bounding box center [553, 280] width 676 height 21
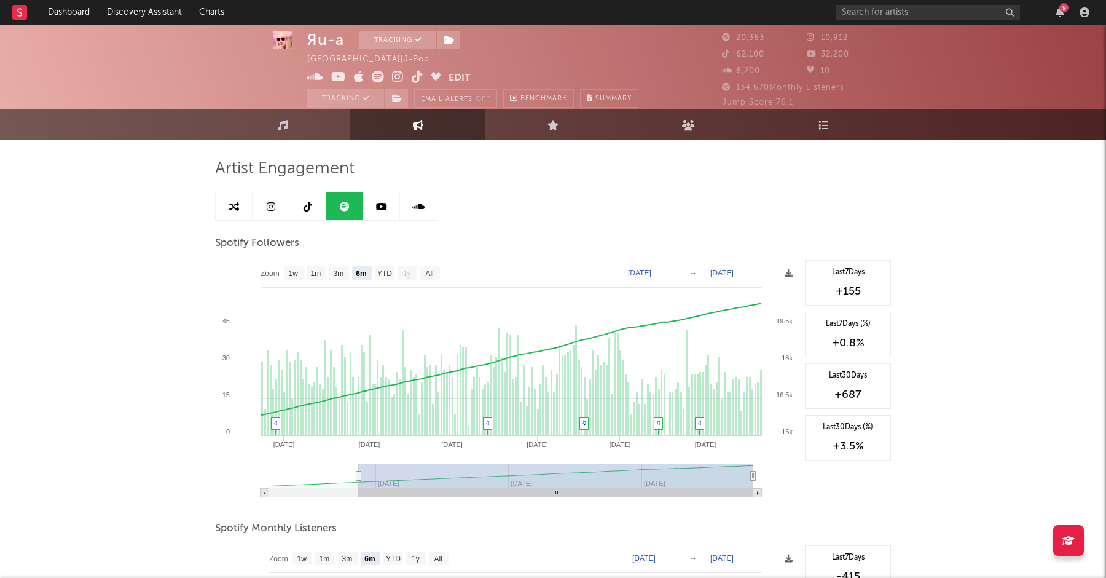
scroll to position [0, 0]
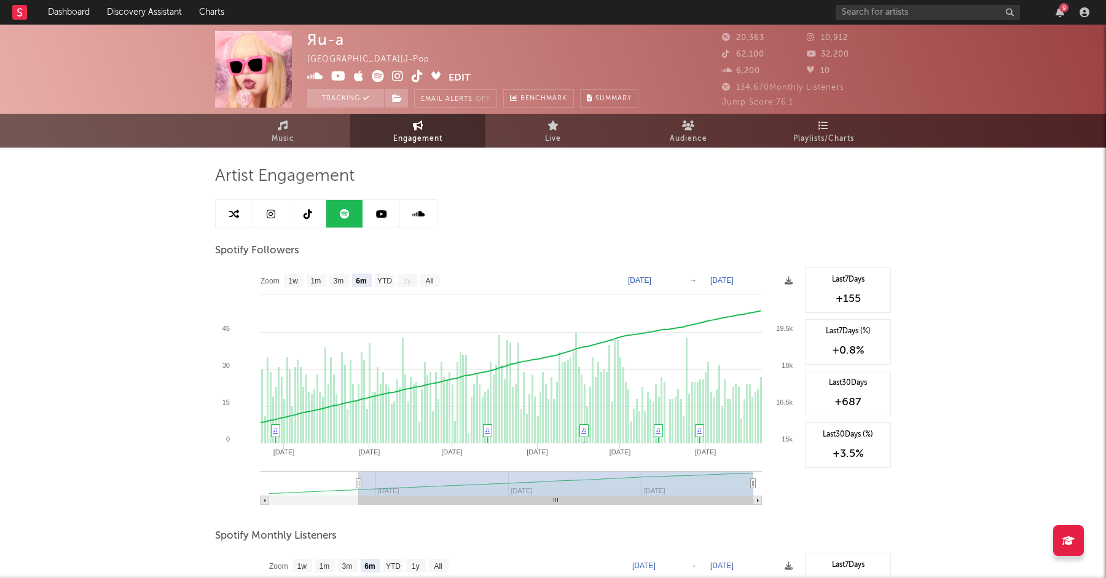
click at [641, 282] on text "[DATE]" at bounding box center [639, 280] width 23 height 9
type input "[DATE]"
click at [734, 280] on text "[DATE]" at bounding box center [722, 280] width 23 height 9
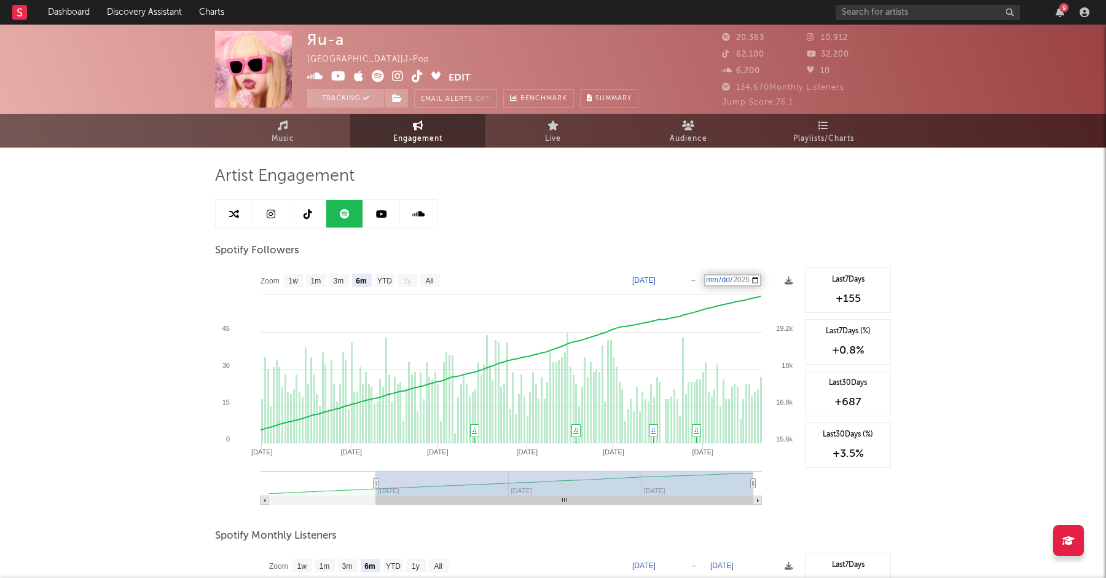
type input "[DATE]"
click at [789, 281] on icon at bounding box center [789, 281] width 8 height 8
click at [721, 312] on span "Download as PNG" at bounding box center [730, 315] width 123 height 21
click at [384, 214] on icon at bounding box center [381, 214] width 11 height 10
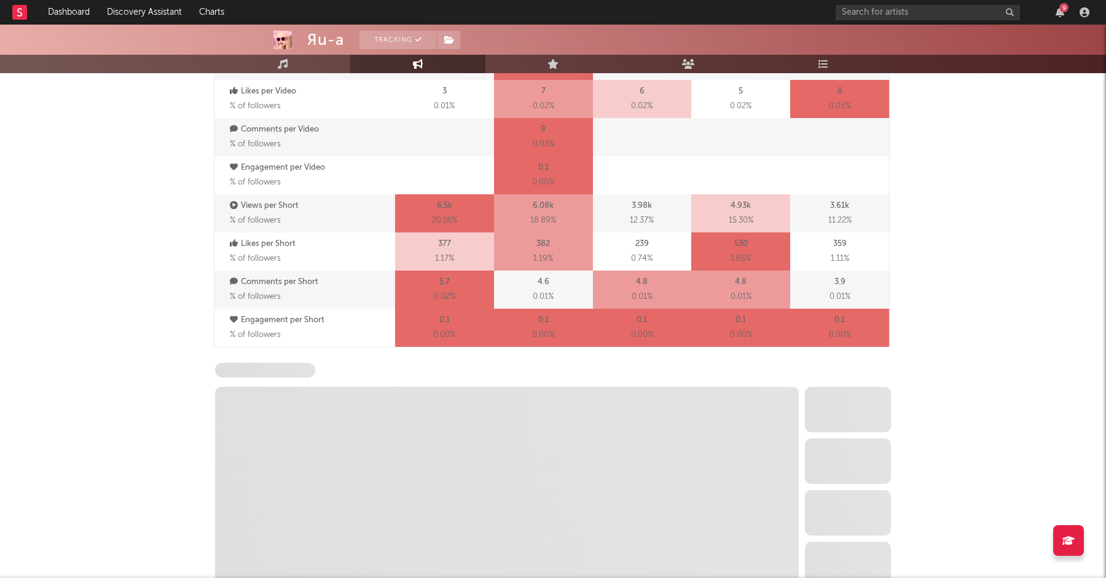
select select "6m"
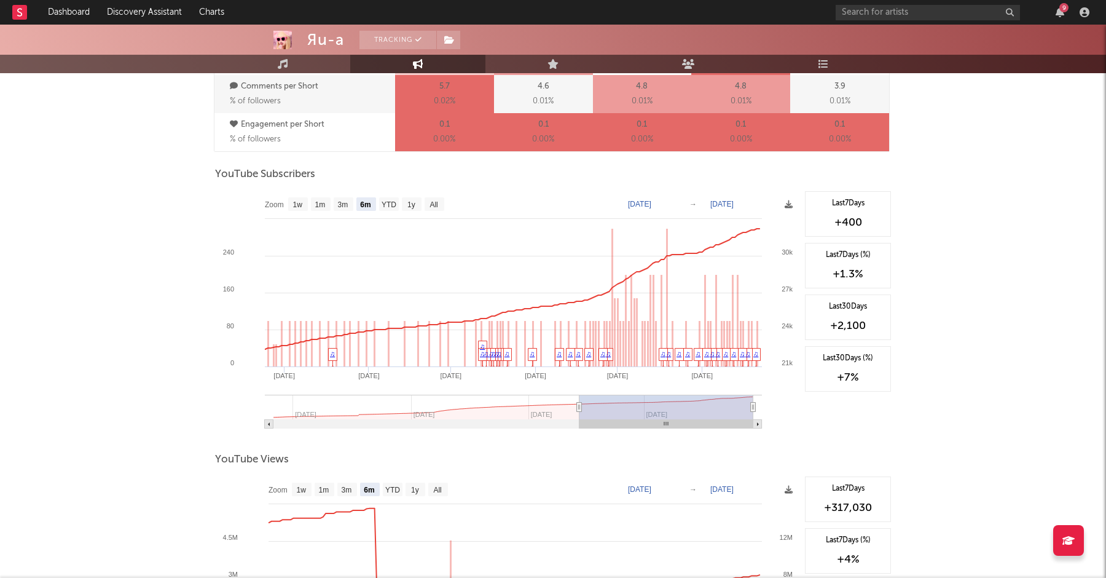
scroll to position [910, 0]
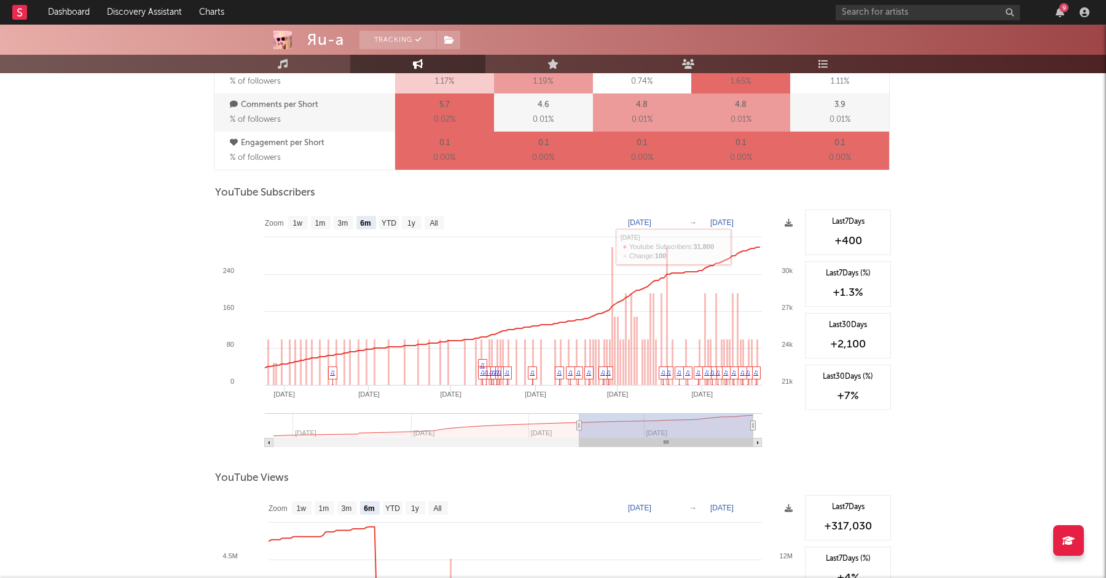
click at [639, 223] on text "[DATE]" at bounding box center [639, 222] width 23 height 9
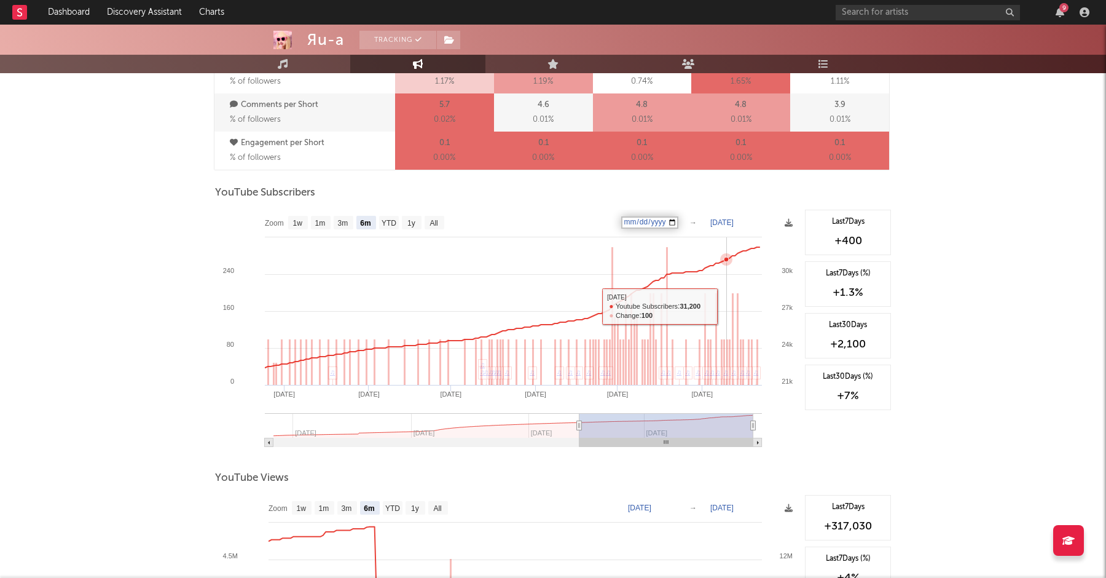
type input "[DATE]"
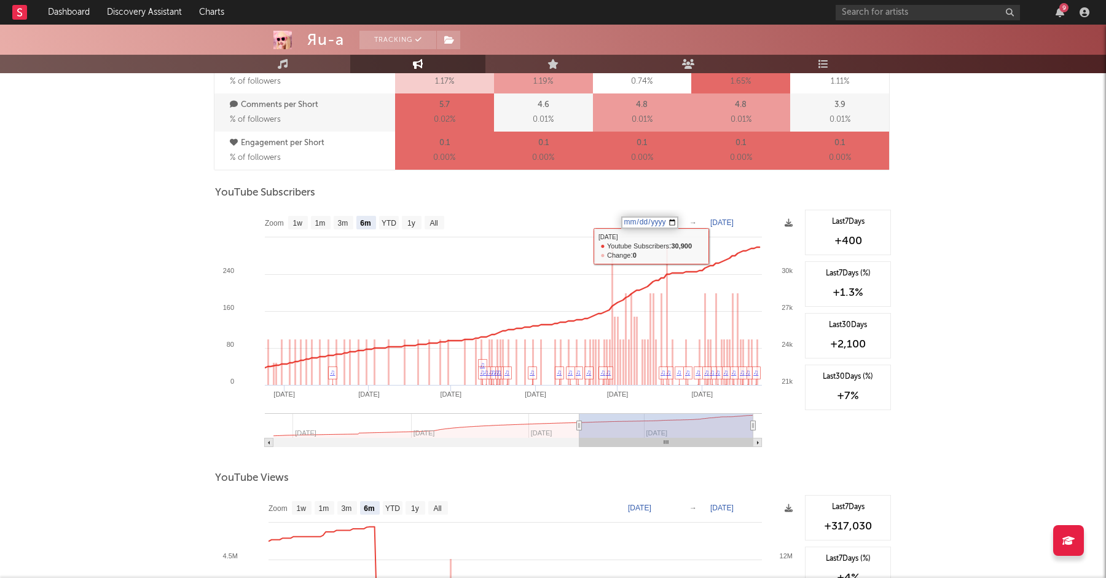
click at [718, 223] on text "[DATE]" at bounding box center [722, 222] width 23 height 9
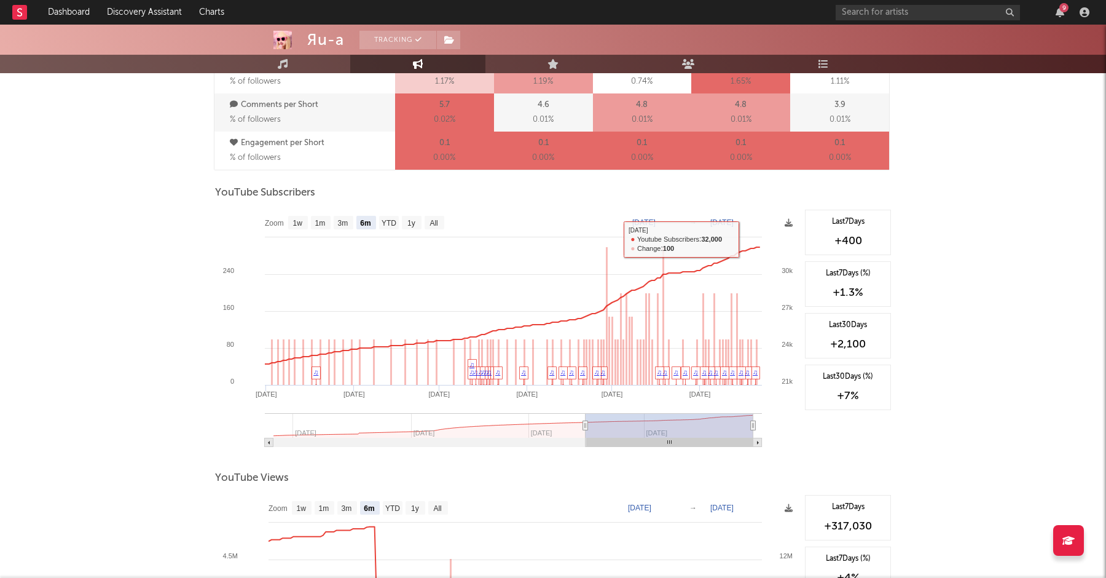
click at [753, 187] on div "YouTube Subscribers" at bounding box center [553, 193] width 676 height 21
click at [791, 221] on icon at bounding box center [789, 223] width 8 height 8
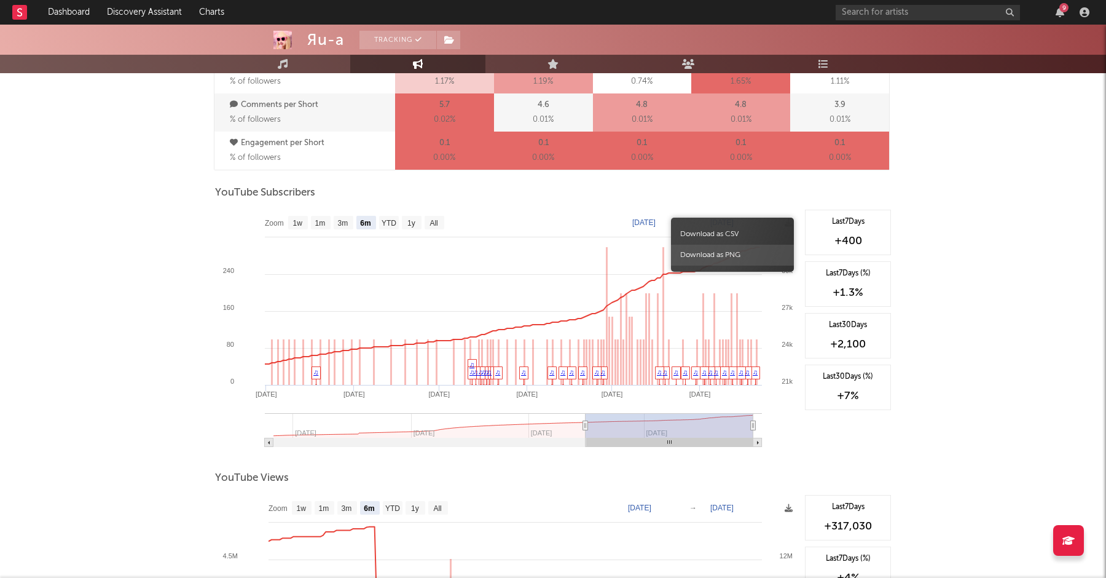
click at [746, 253] on span "Download as PNG" at bounding box center [732, 255] width 123 height 21
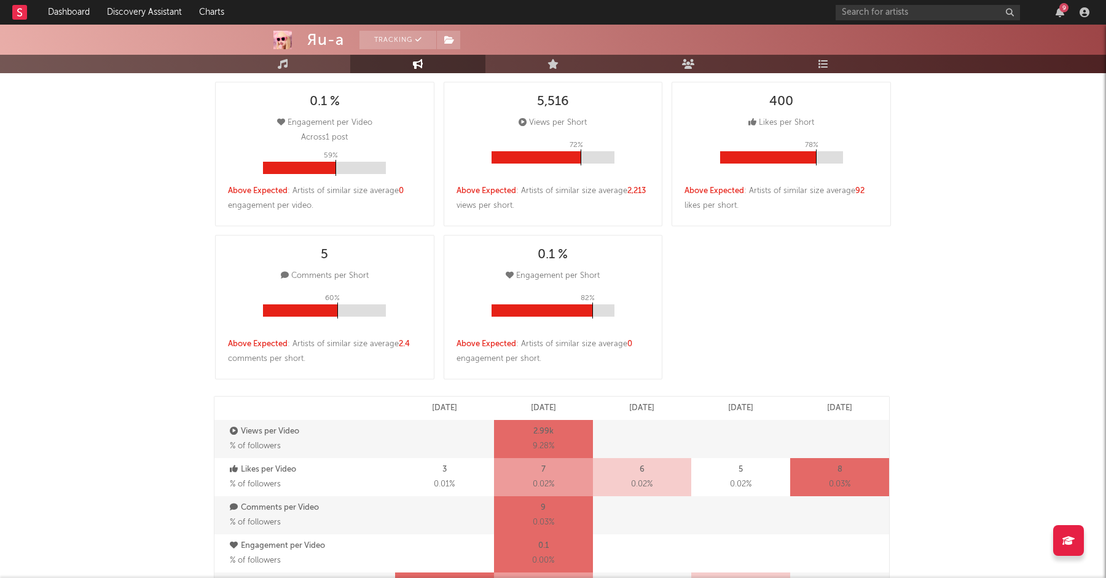
scroll to position [0, 0]
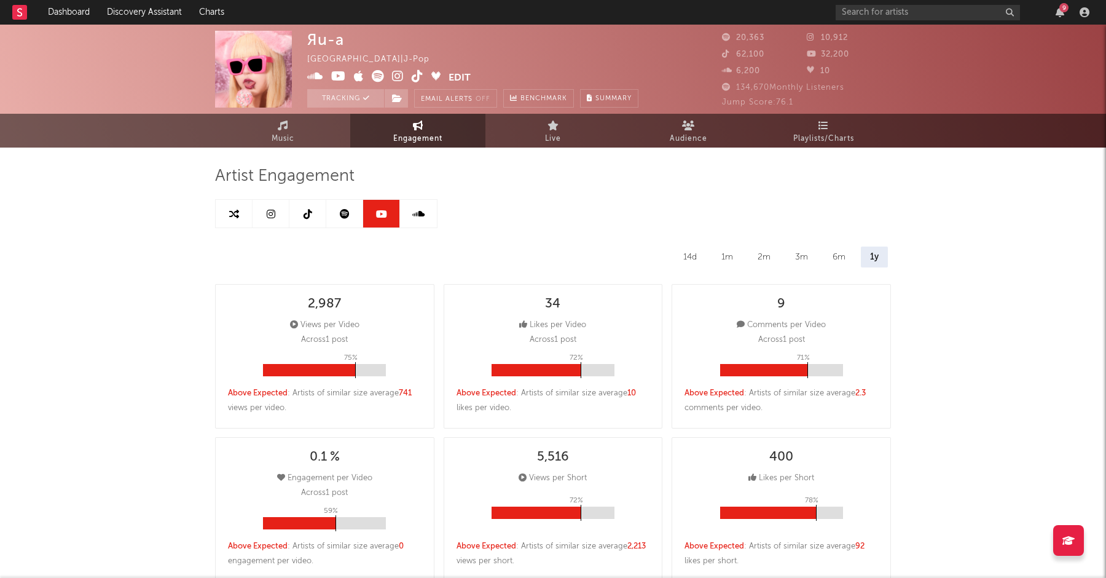
click at [421, 205] on link at bounding box center [418, 214] width 37 height 28
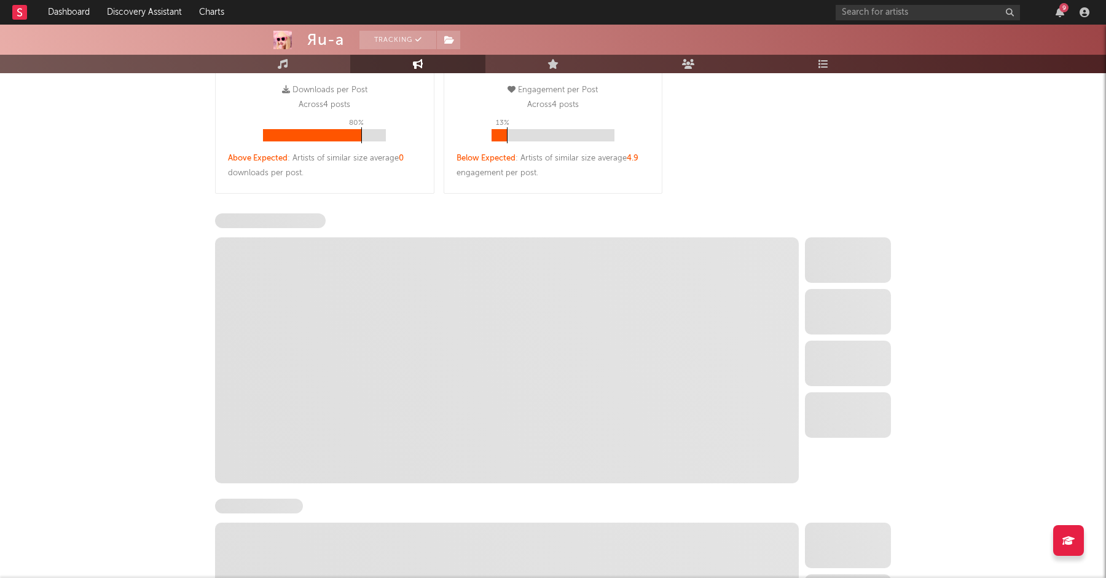
scroll to position [518, 0]
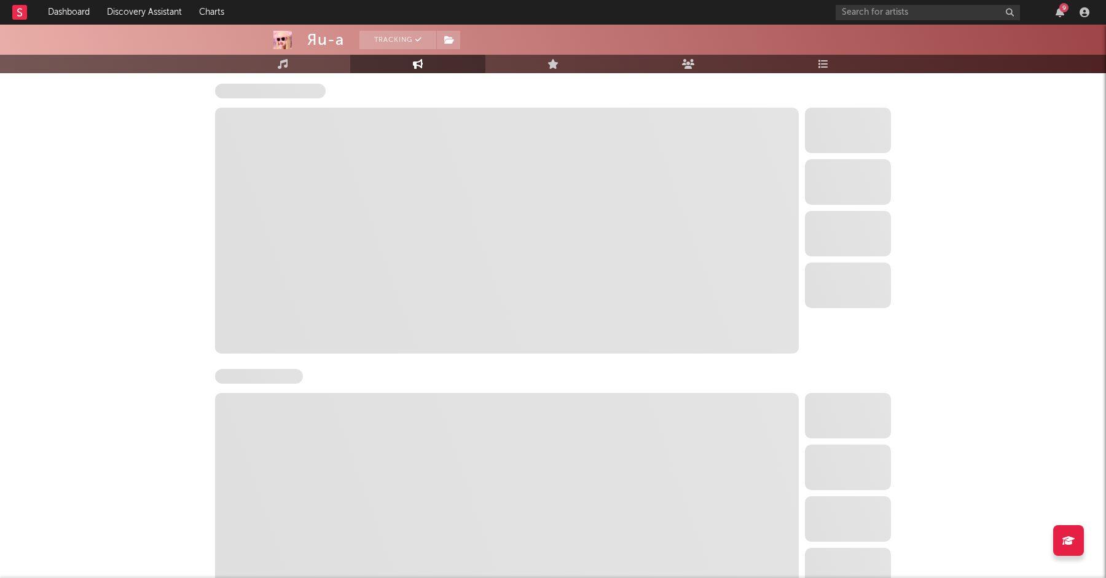
select select "6m"
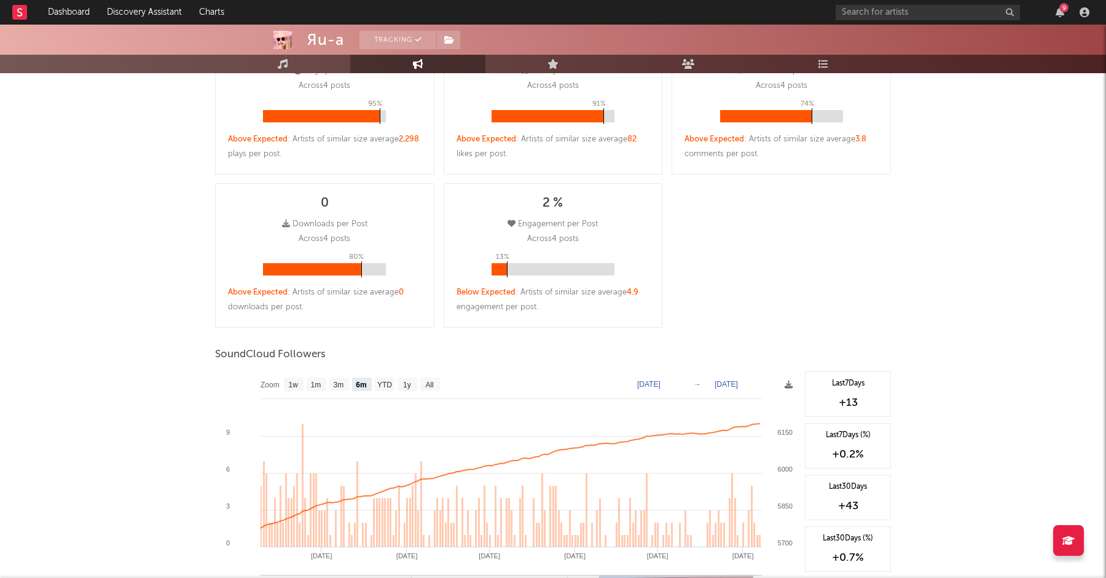
scroll to position [280, 0]
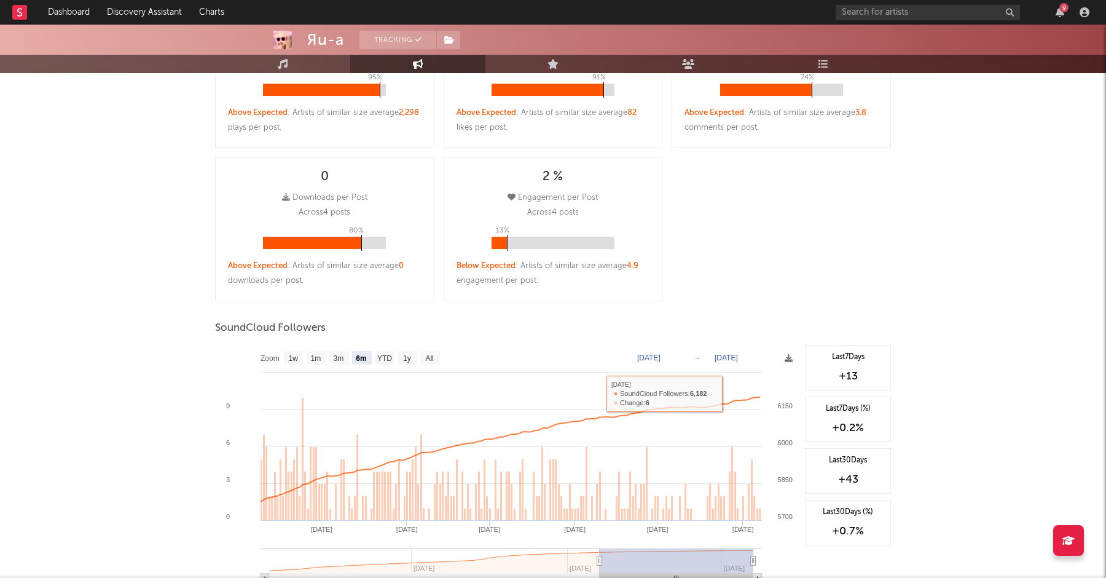
click at [643, 357] on text "[DATE]" at bounding box center [648, 357] width 23 height 9
type input "[DATE]"
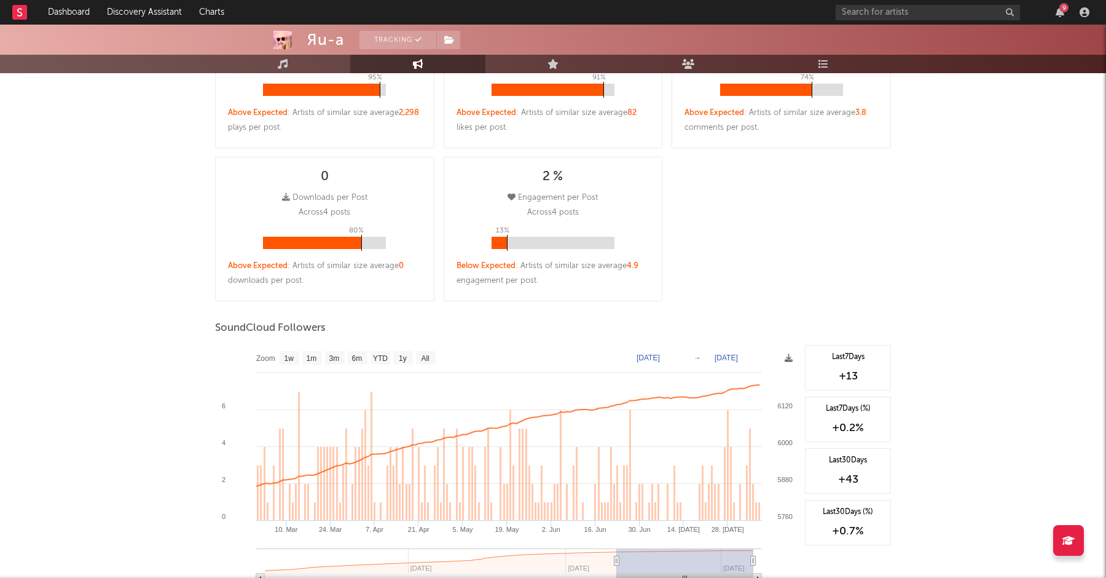
click at [738, 355] on text "[DATE]" at bounding box center [726, 357] width 23 height 9
type input "[DATE]"
click at [927, 269] on div "Яu-a Tracking [GEOGRAPHIC_DATA] | J-Pop Edit Tracking Email Alerts Off Benchmar…" at bounding box center [553, 353] width 1106 height 1218
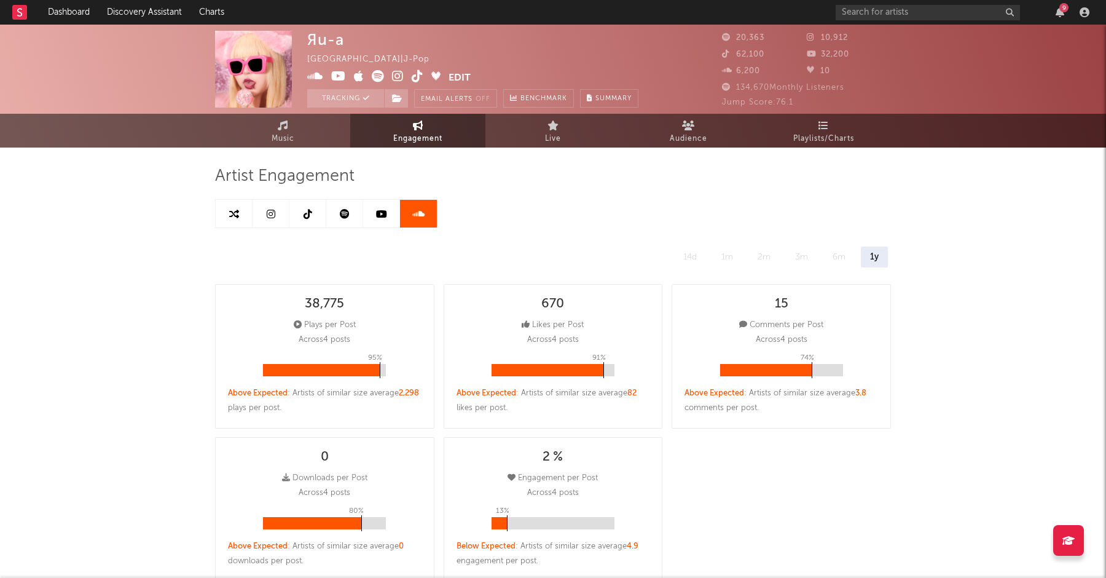
click at [270, 211] on icon at bounding box center [271, 214] width 9 height 10
select select "6m"
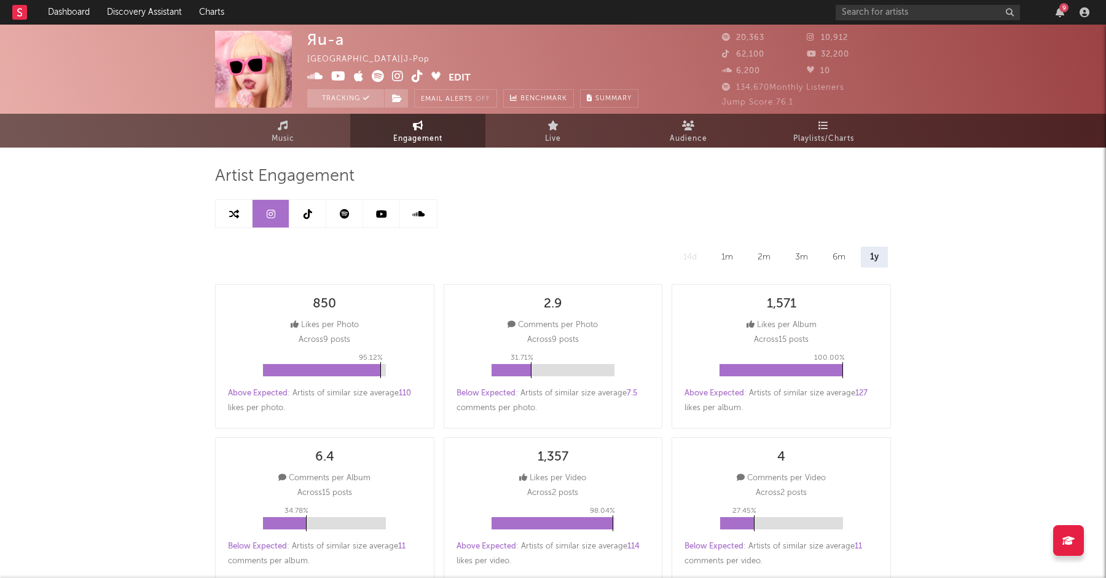
click at [312, 223] on link at bounding box center [308, 214] width 37 height 28
select select "6m"
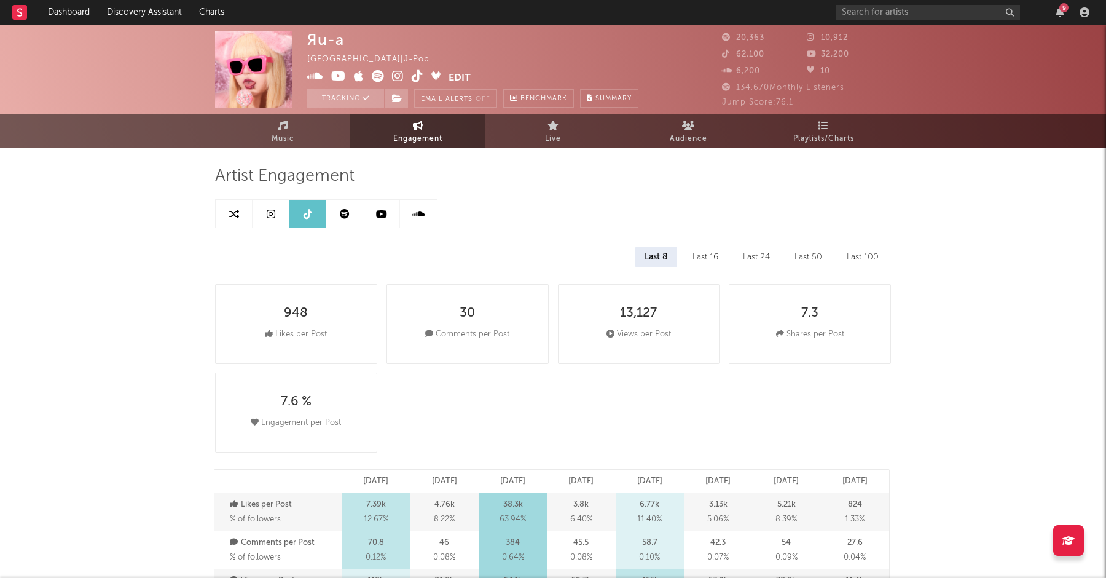
click at [341, 216] on icon at bounding box center [345, 214] width 10 height 10
select select "6m"
select select "1w"
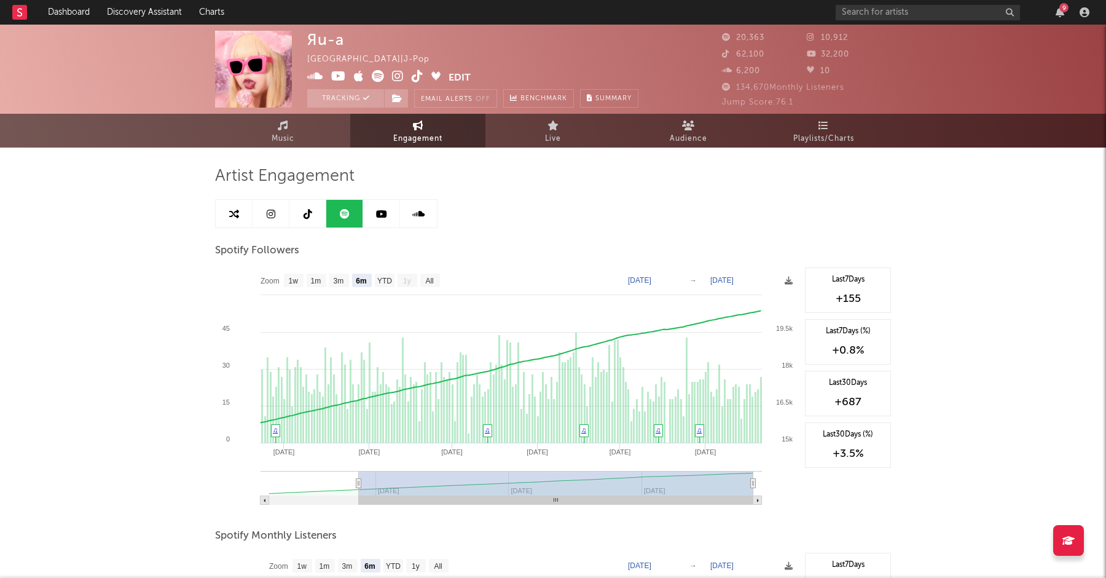
click at [376, 221] on link at bounding box center [381, 214] width 37 height 28
select select "6m"
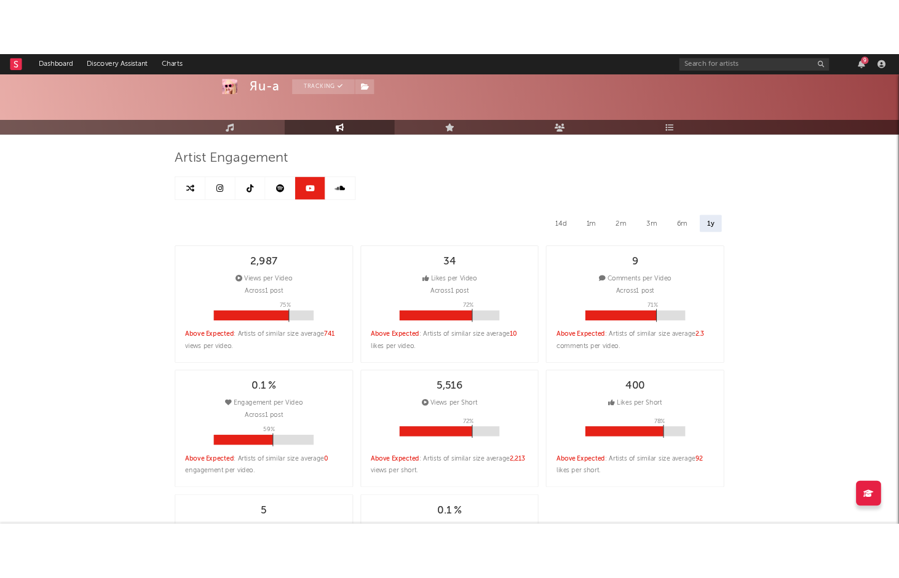
scroll to position [46, 0]
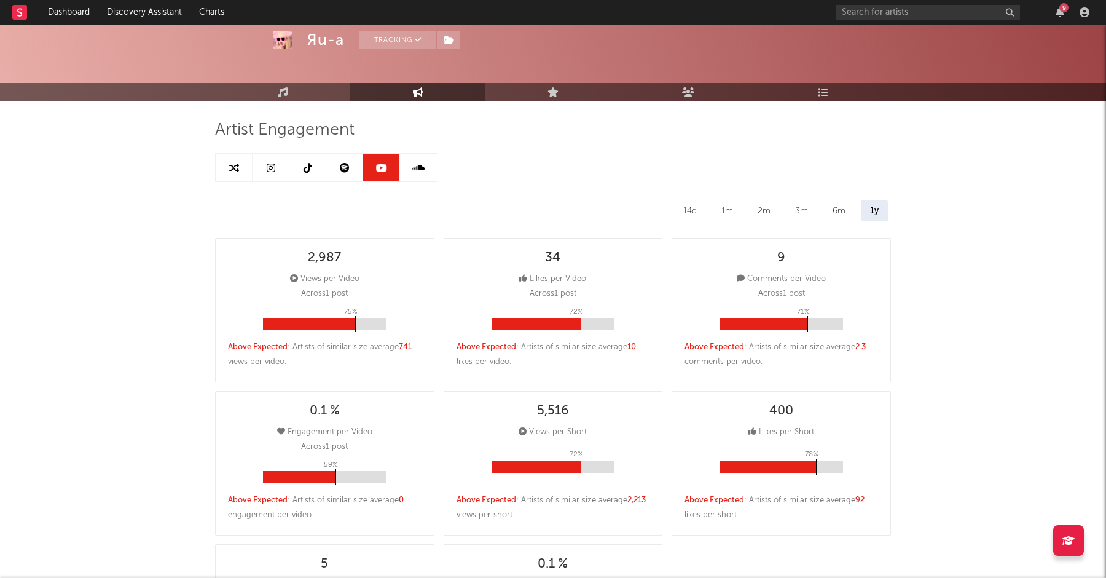
click at [420, 165] on icon at bounding box center [418, 168] width 12 height 10
select select "6m"
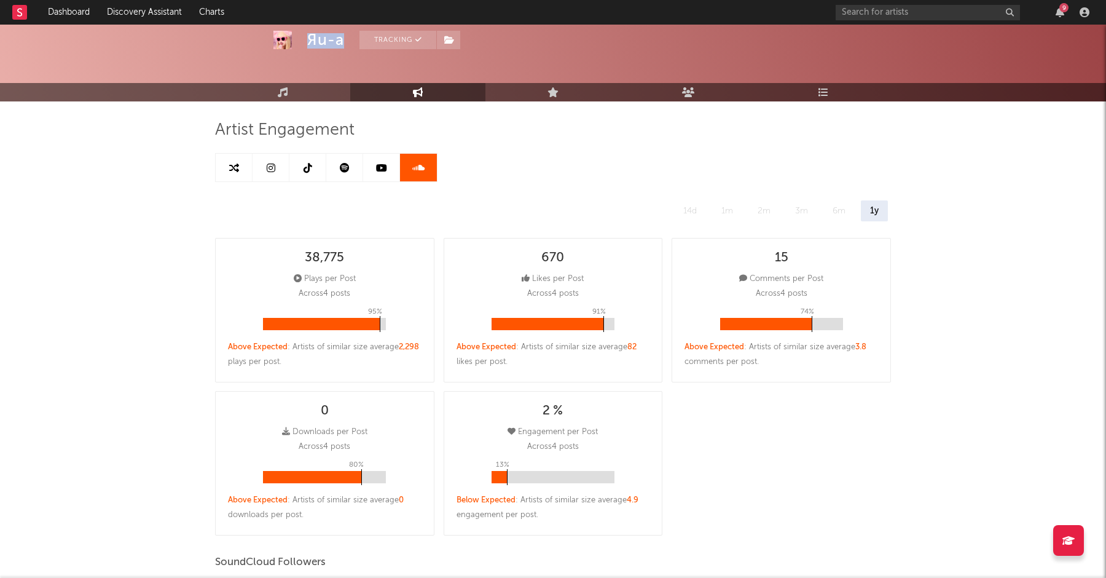
drag, startPoint x: 302, startPoint y: 42, endPoint x: 341, endPoint y: 46, distance: 38.9
click at [341, 46] on div "Яu-a Tracking [GEOGRAPHIC_DATA] | J-Pop Edit Tracking Email Alerts Off Benchmar…" at bounding box center [553, 22] width 1106 height 89
copy div "Яu-a"
